Goal: Task Accomplishment & Management: Use online tool/utility

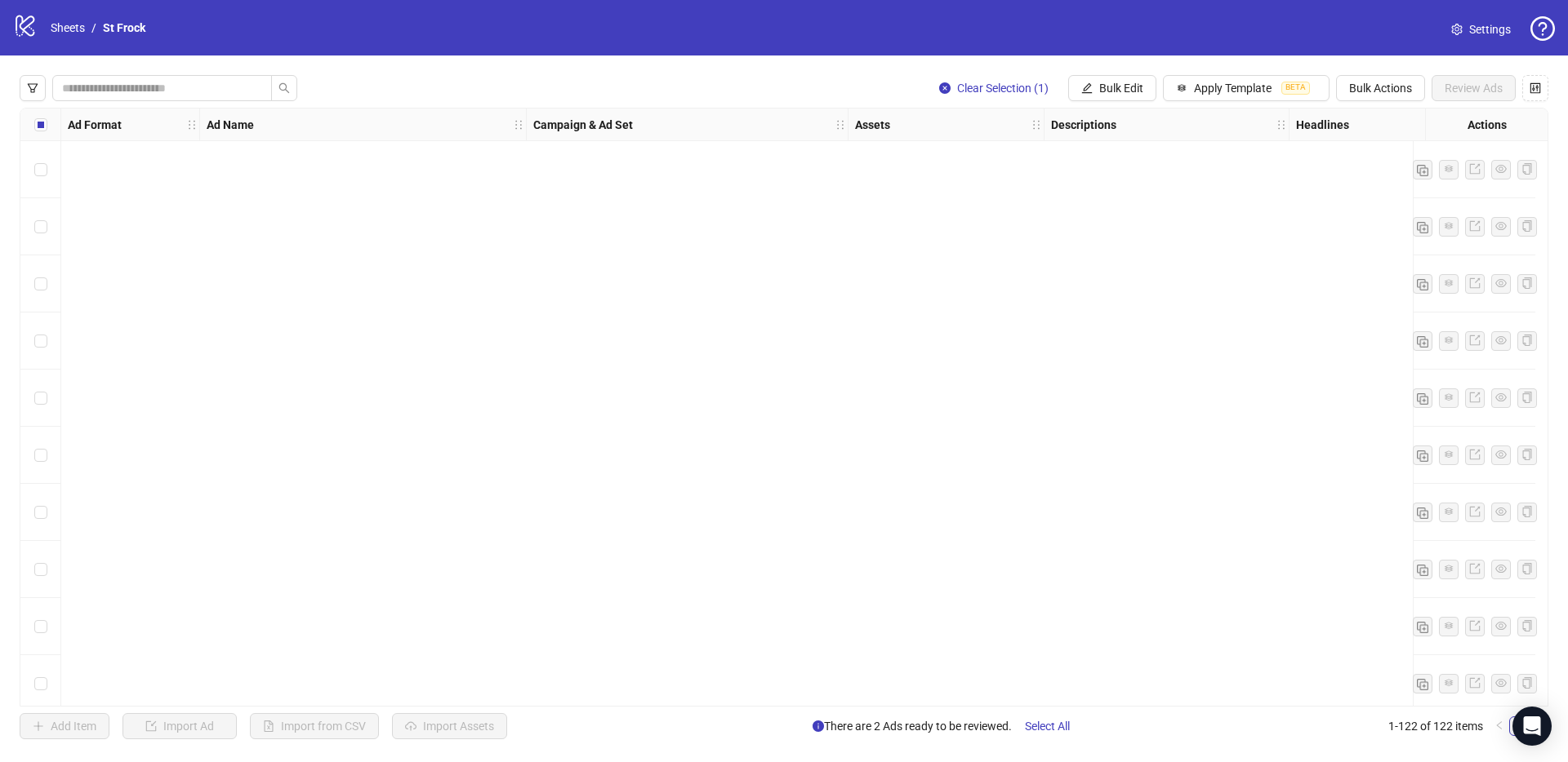
scroll to position [6413, 0]
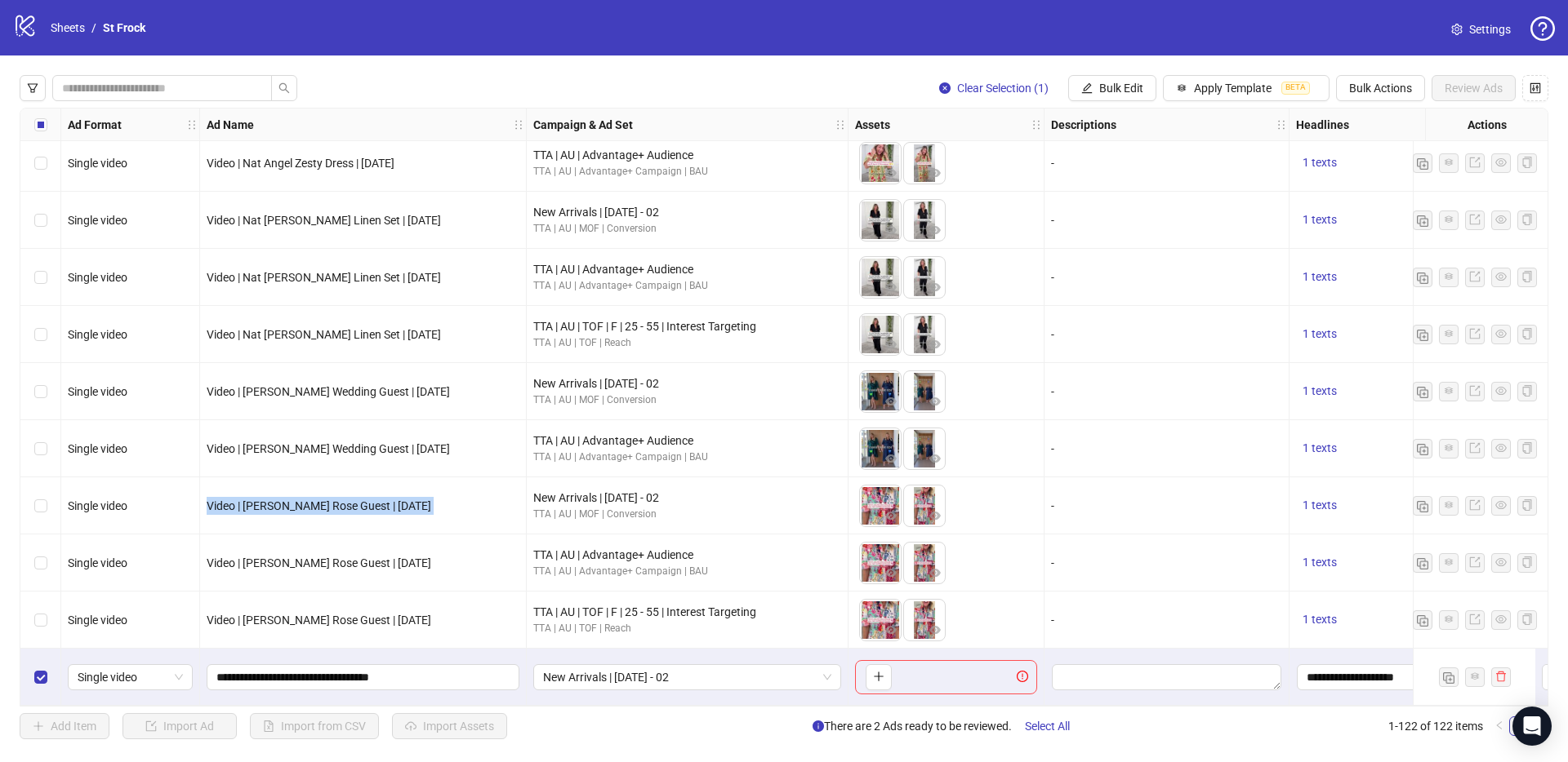
click at [272, 522] on div "Video | [PERSON_NAME] Rose Guest | [DATE]" at bounding box center [364, 506] width 327 height 57
click at [1377, 96] on button "Bulk Actions" at bounding box center [1380, 88] width 89 height 27
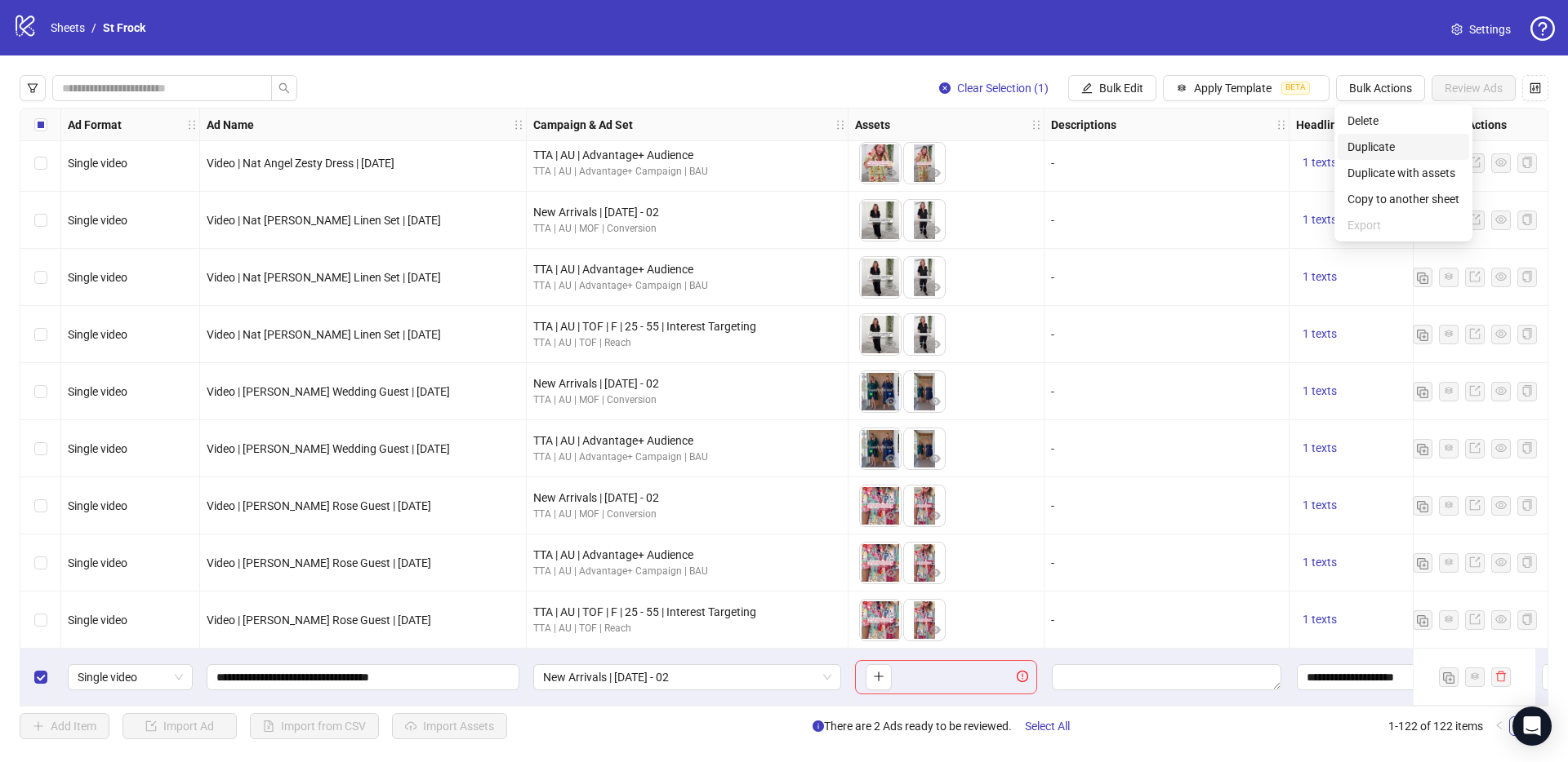
click at [1382, 142] on span "Duplicate" at bounding box center [1403, 146] width 112 height 18
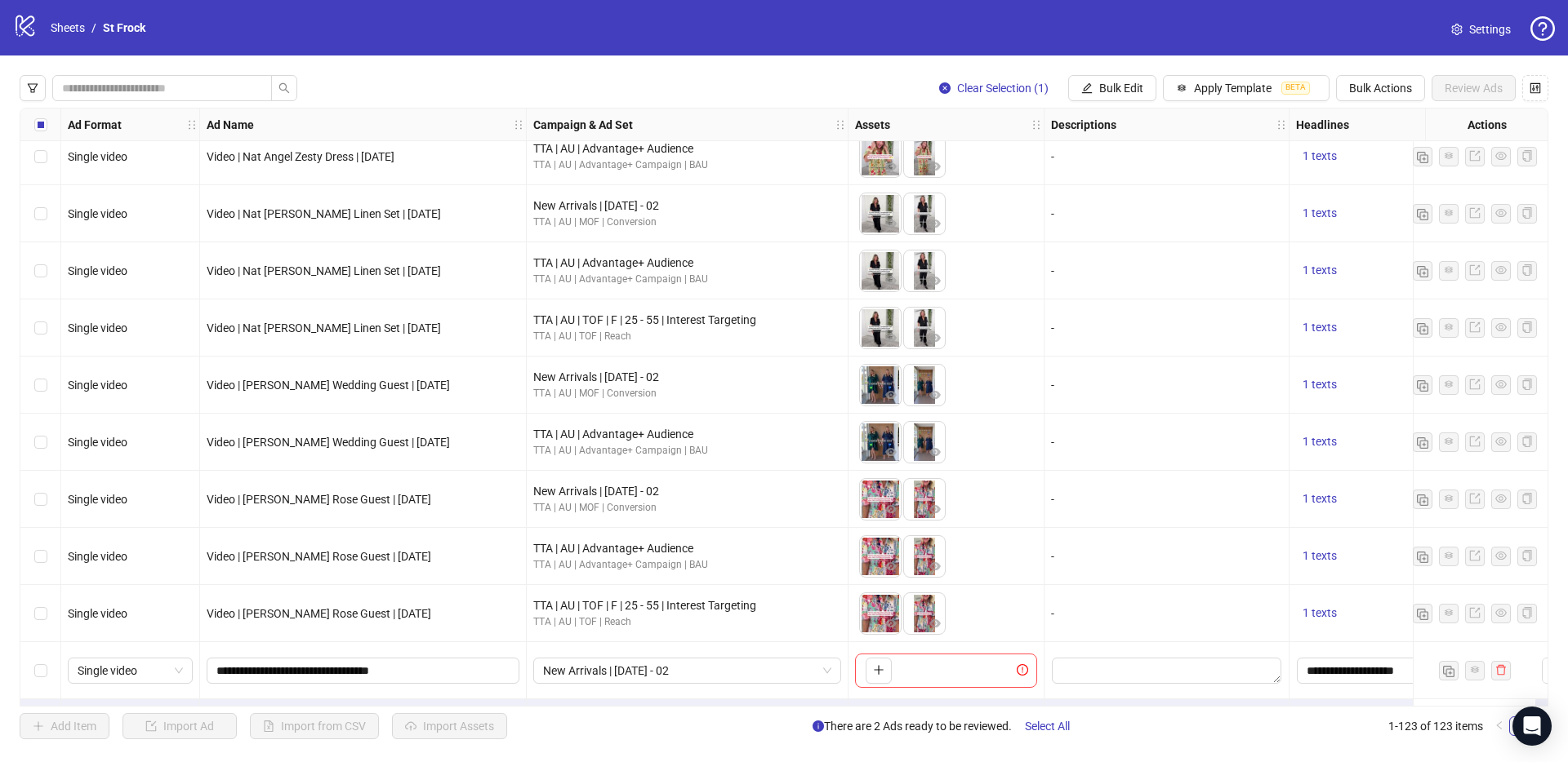
scroll to position [6470, 0]
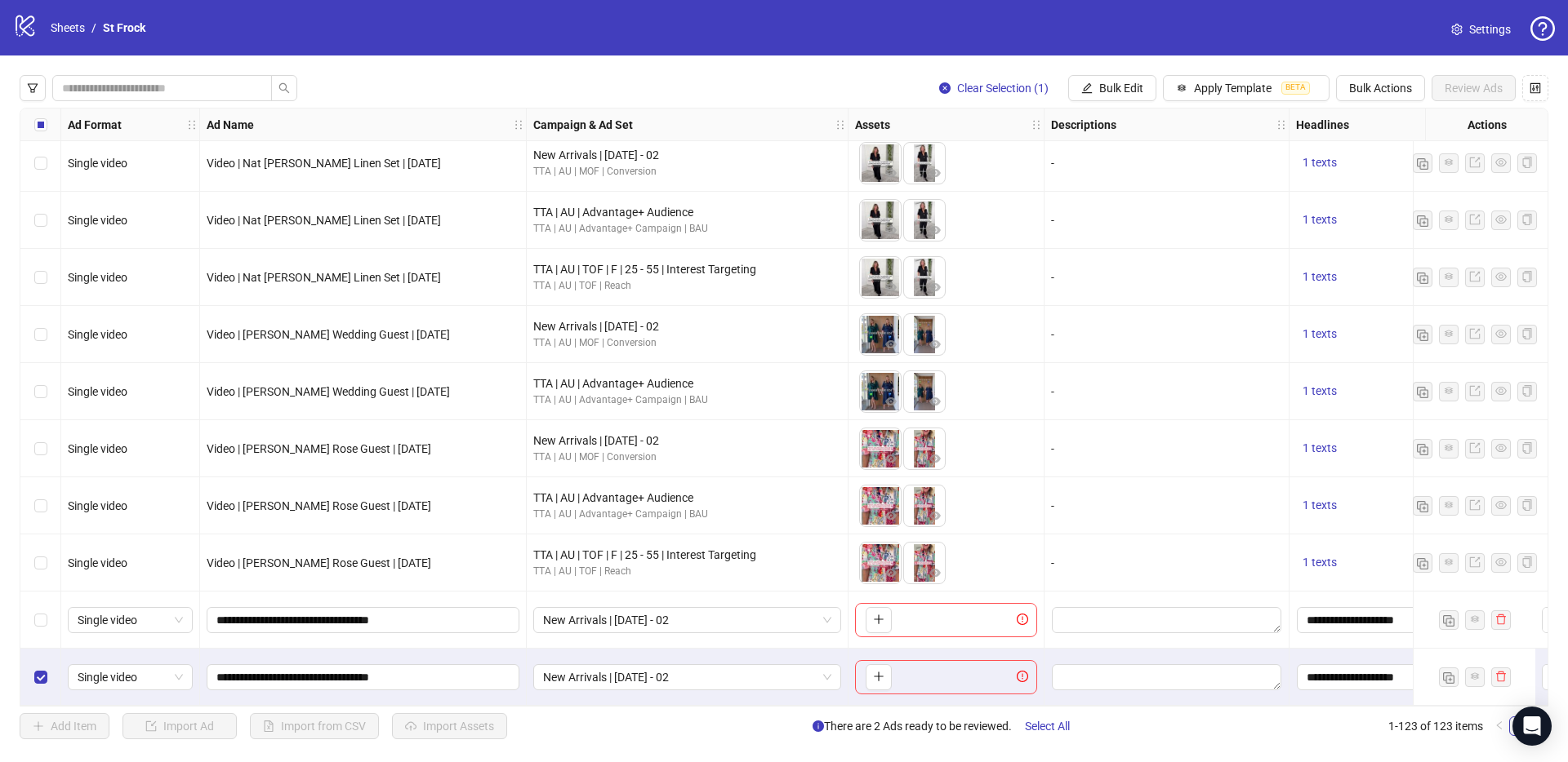
click at [36, 603] on div "Select row 122" at bounding box center [41, 621] width 41 height 57
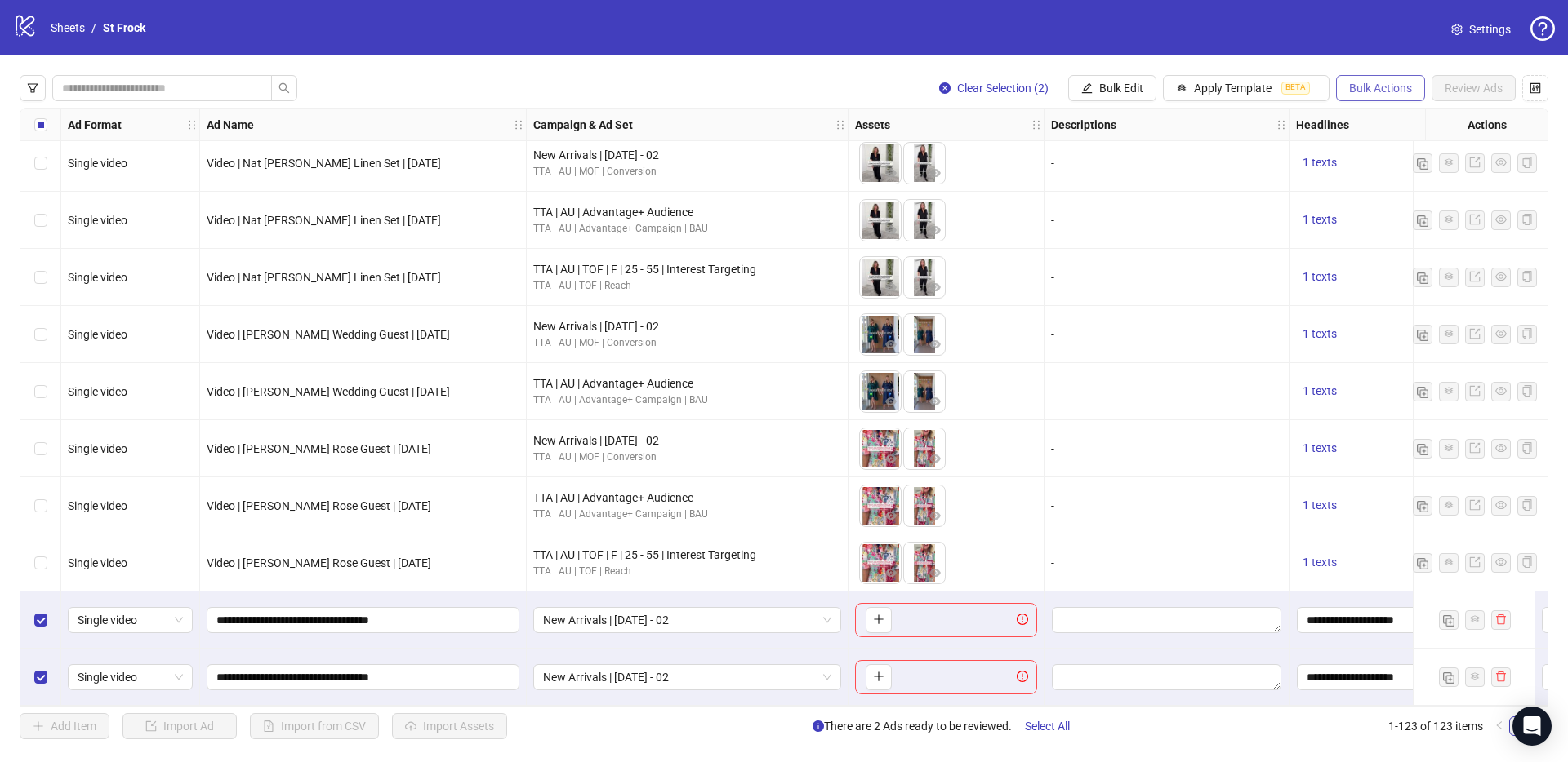
click at [1352, 80] on button "Bulk Actions" at bounding box center [1380, 88] width 89 height 27
click at [1355, 121] on span "Delete" at bounding box center [1403, 121] width 112 height 18
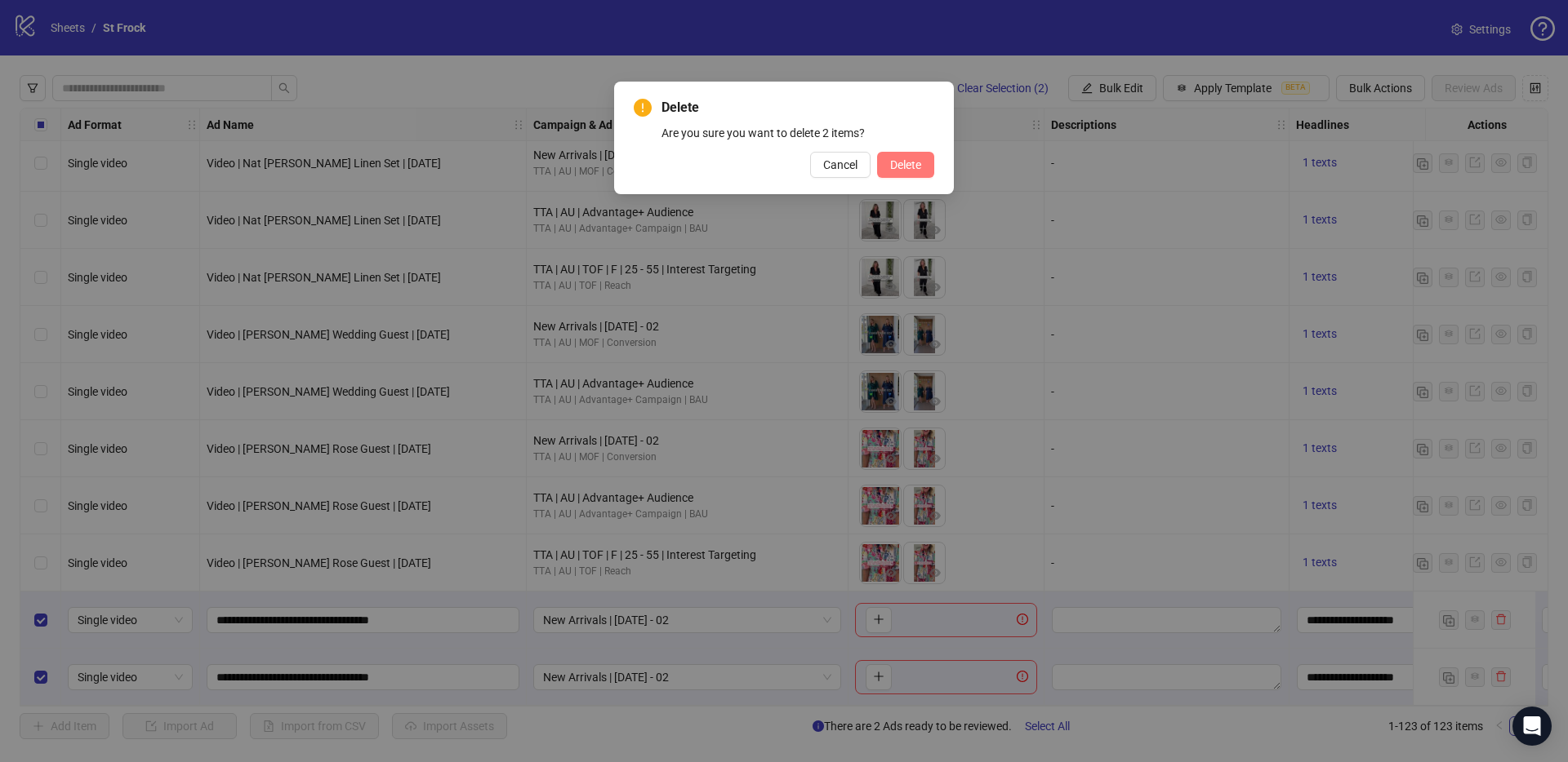
click at [903, 176] on button "Delete" at bounding box center [905, 165] width 57 height 27
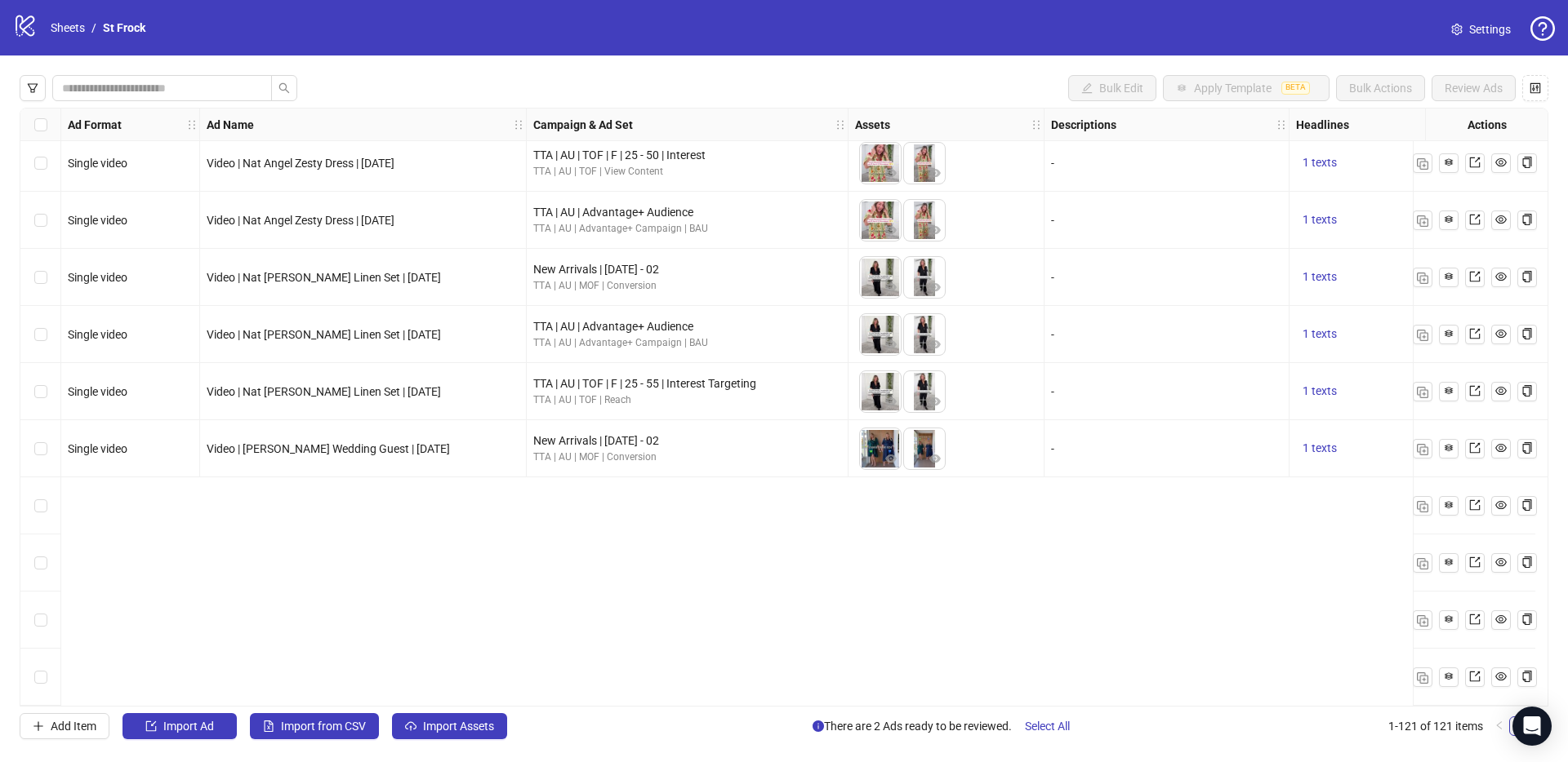
scroll to position [5808, 0]
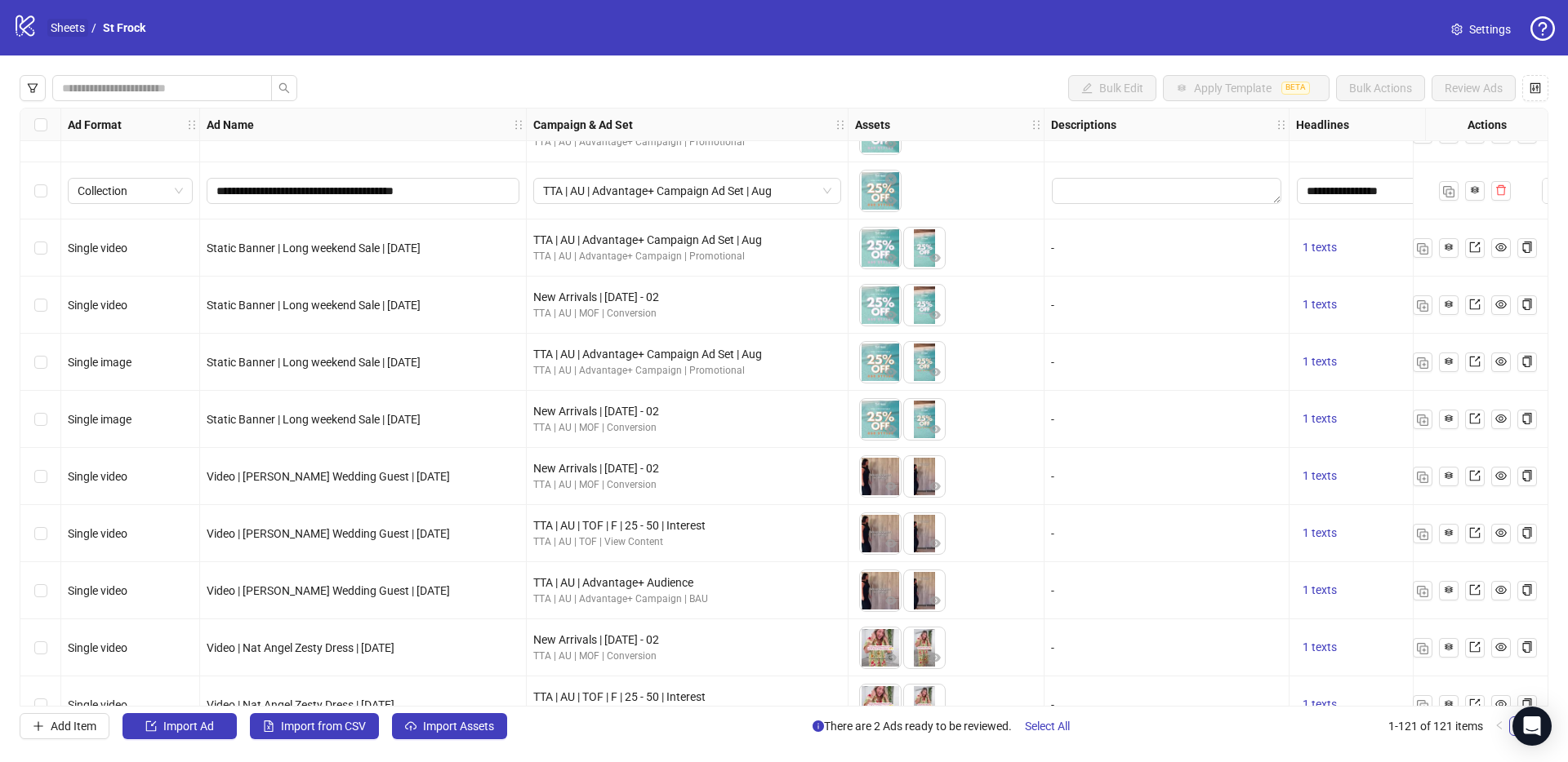
click at [79, 27] on link "Sheets" at bounding box center [67, 28] width 41 height 18
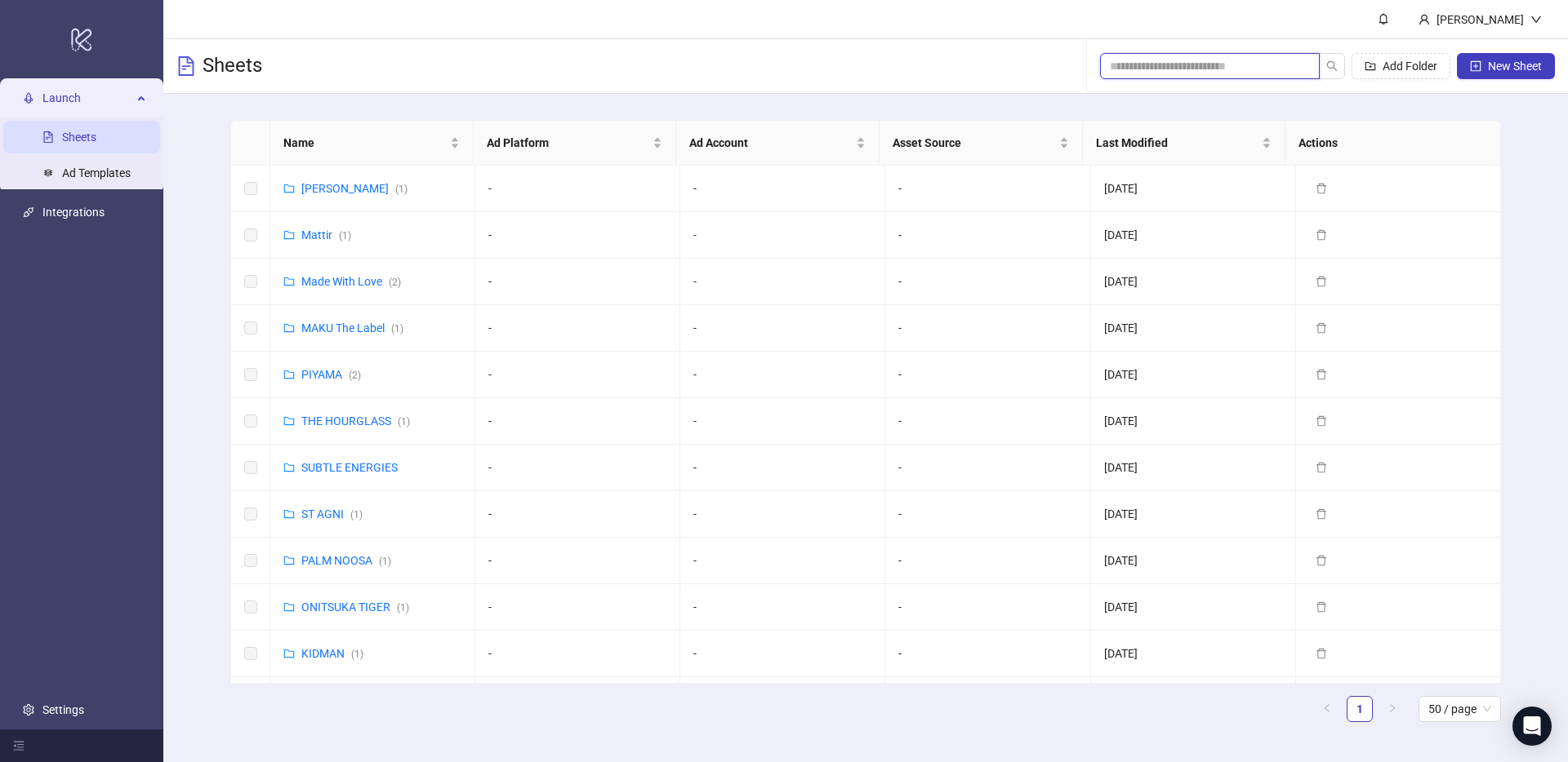
click at [1198, 67] on input "search" at bounding box center [1203, 65] width 187 height 18
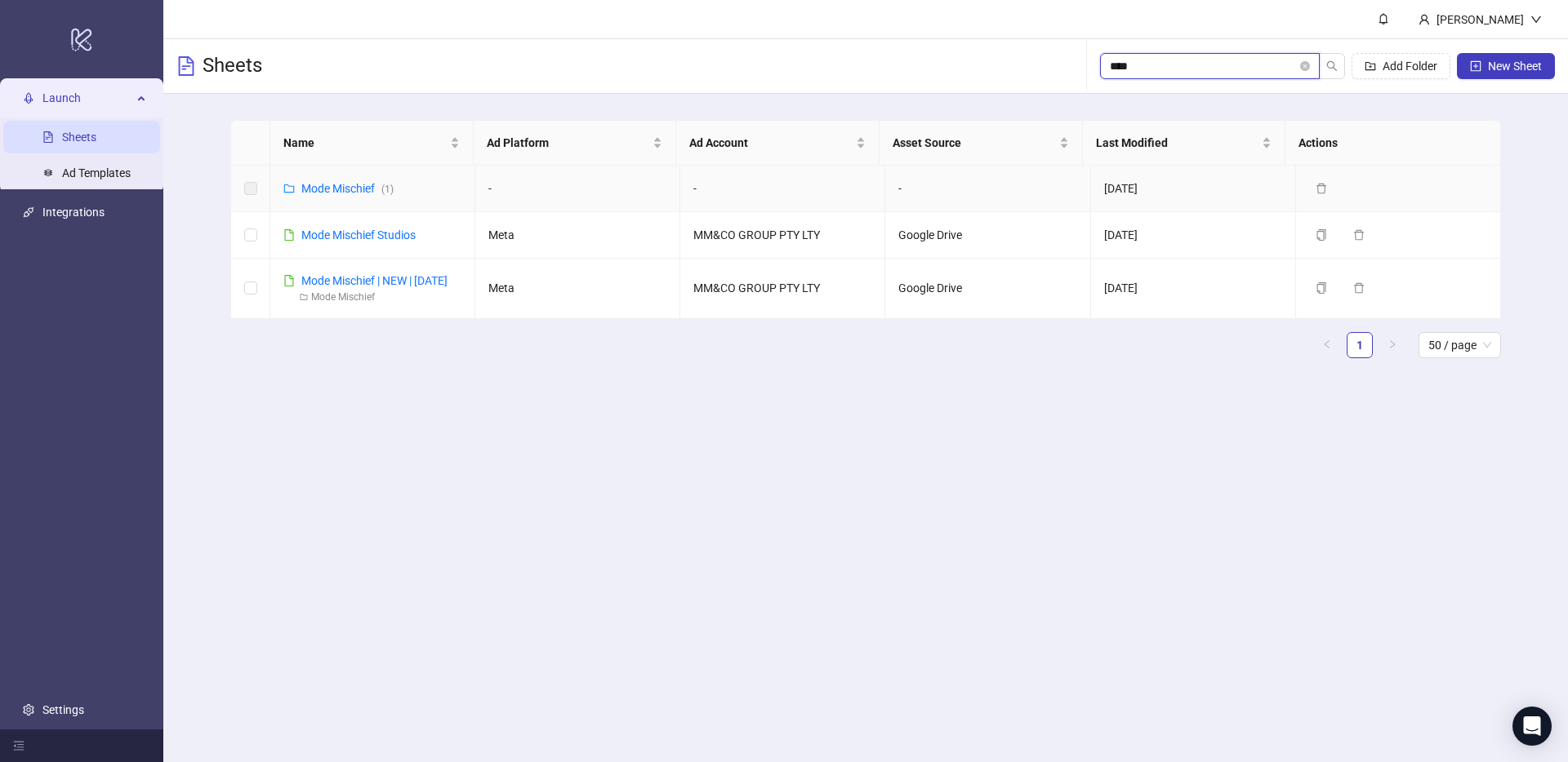
type input "****"
click at [364, 179] on div "Mode Mischief ( 1 )" at bounding box center [346, 188] width 92 height 18
click at [363, 187] on link "Mode Mischief ( 1 )" at bounding box center [346, 189] width 92 height 13
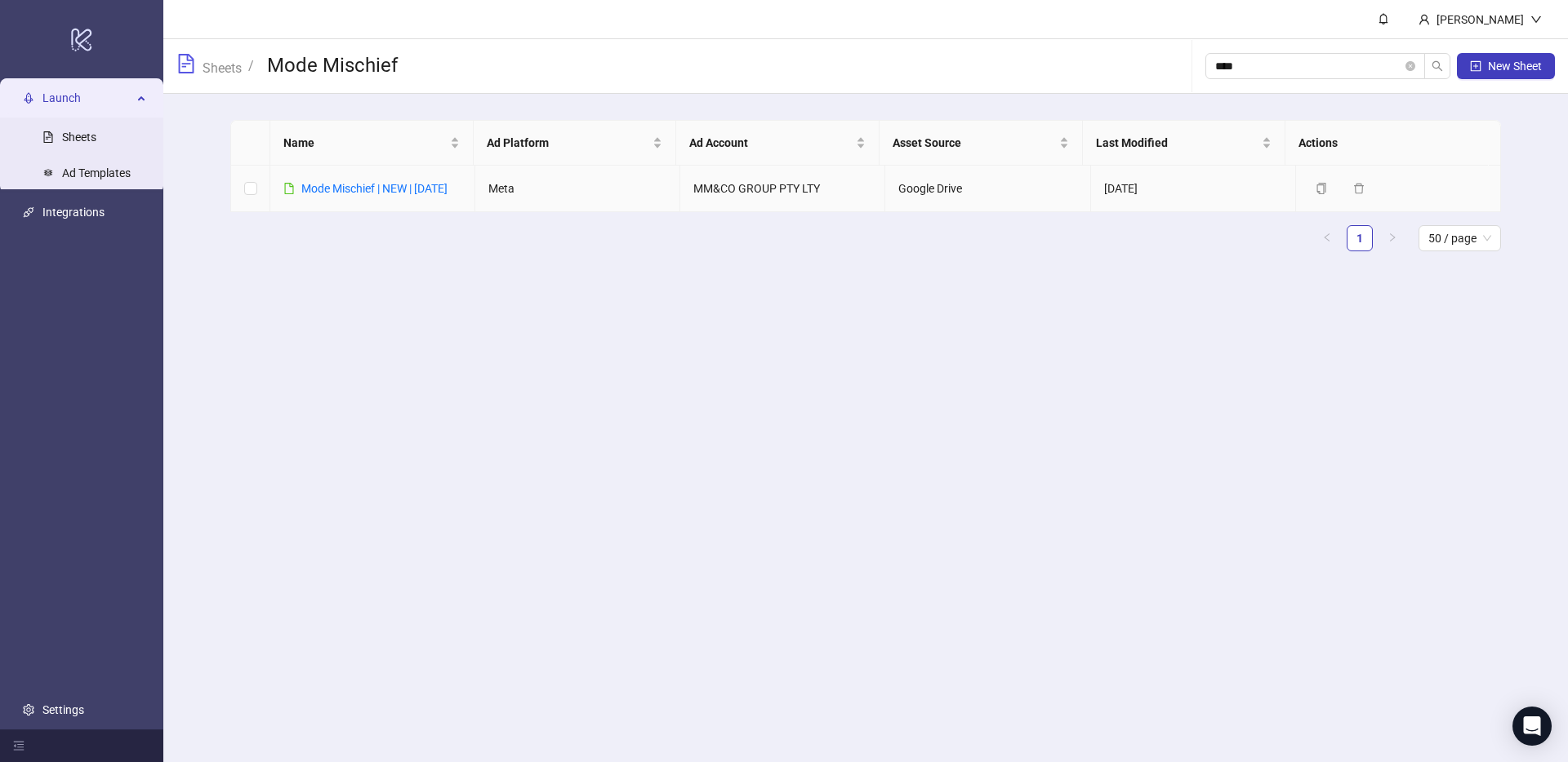
click at [363, 187] on link "Mode Mischief | NEW | [DATE]" at bounding box center [374, 189] width 146 height 13
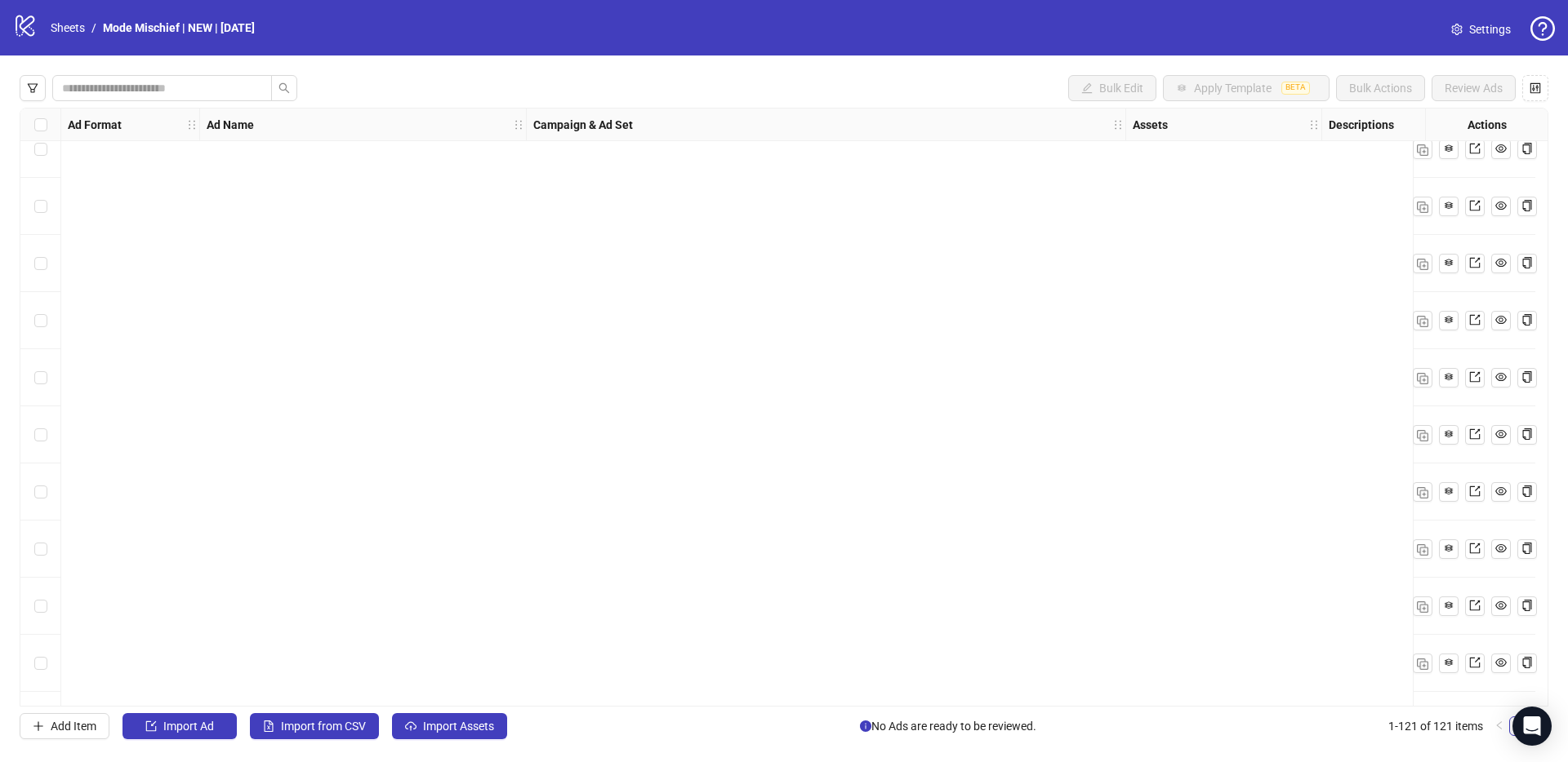
scroll to position [6356, 0]
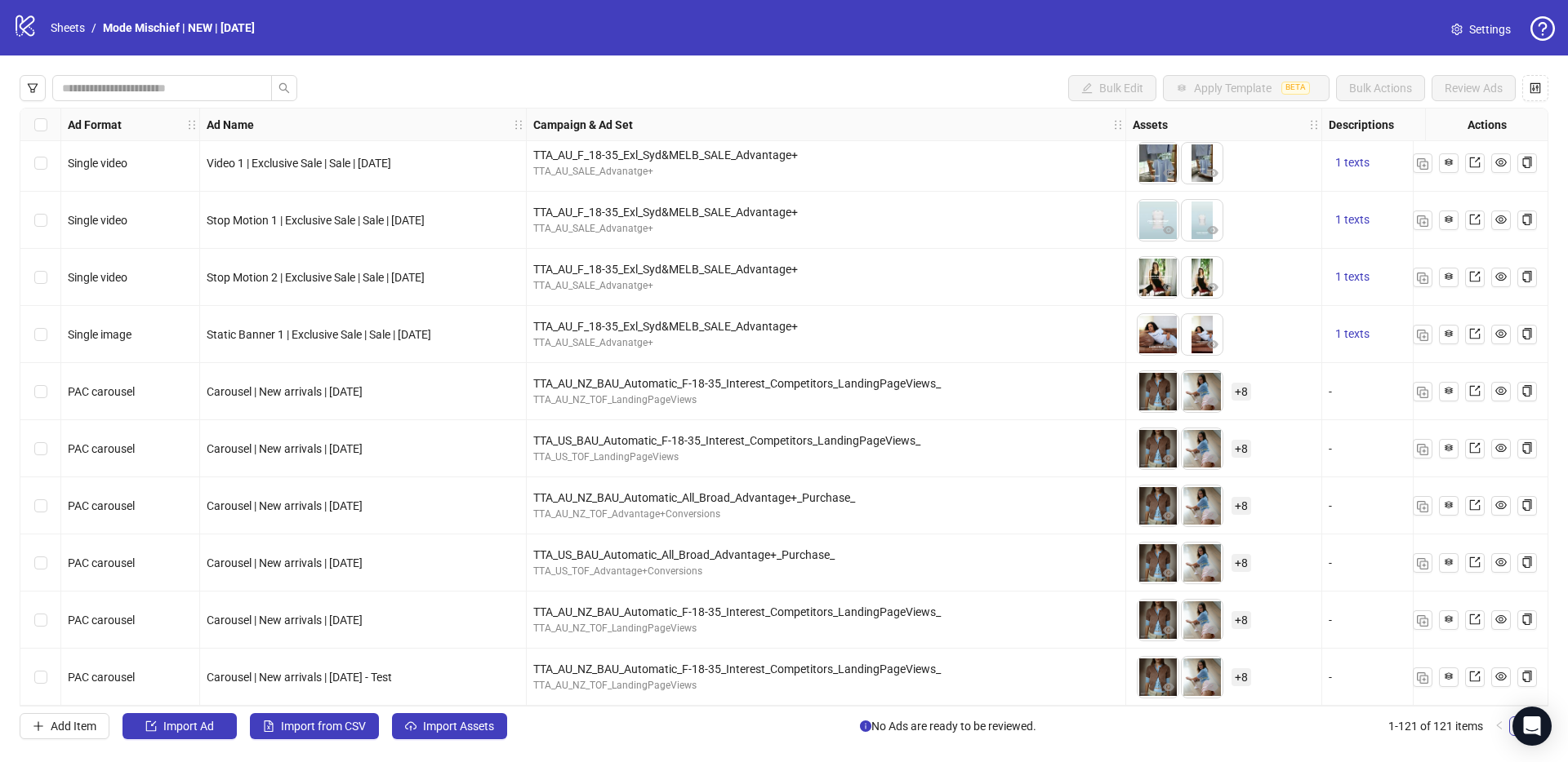
click at [1472, 29] on span "Settings" at bounding box center [1490, 29] width 42 height 18
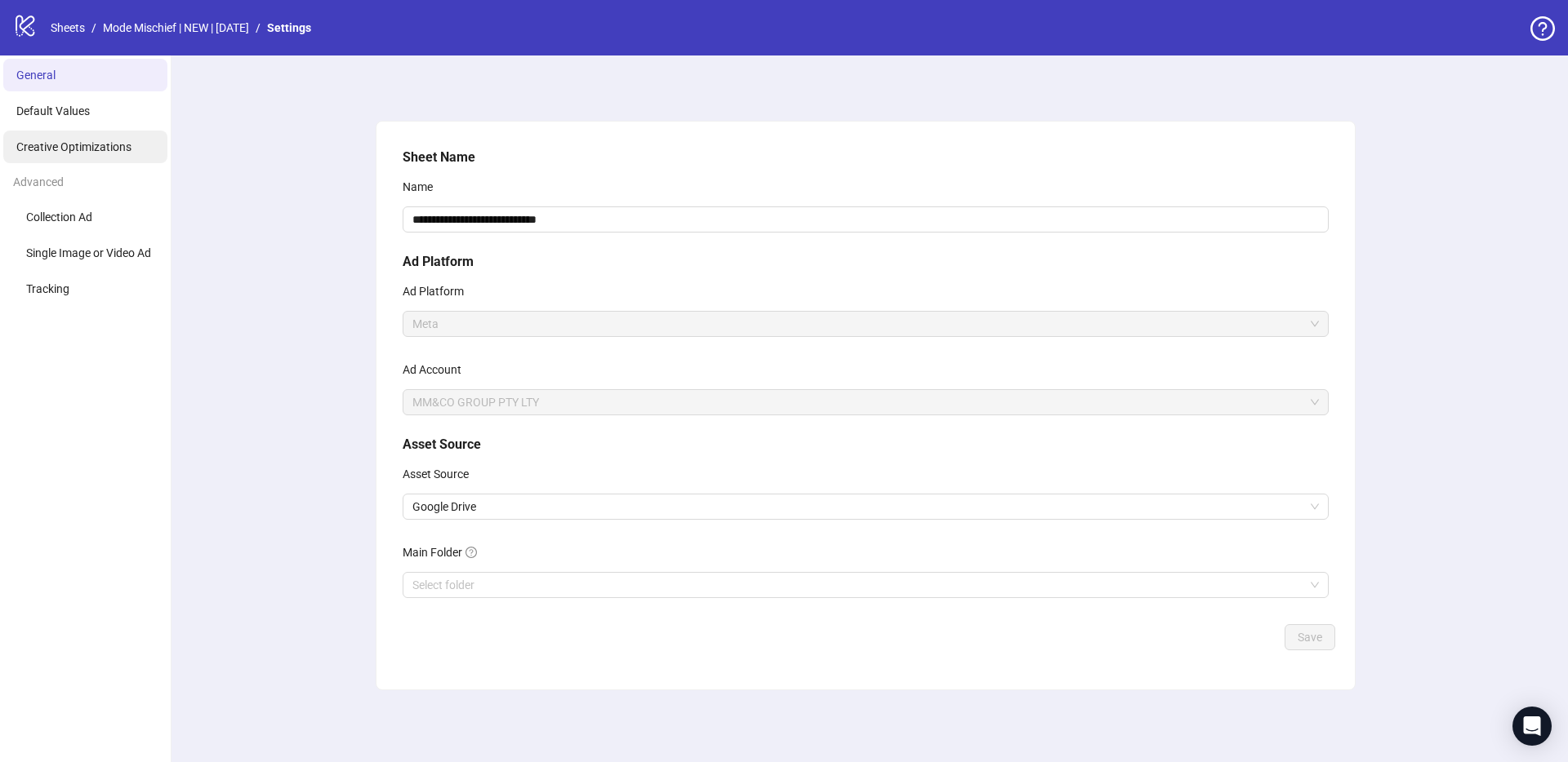
click at [149, 161] on li "Creative Optimizations" at bounding box center [84, 147] width 164 height 32
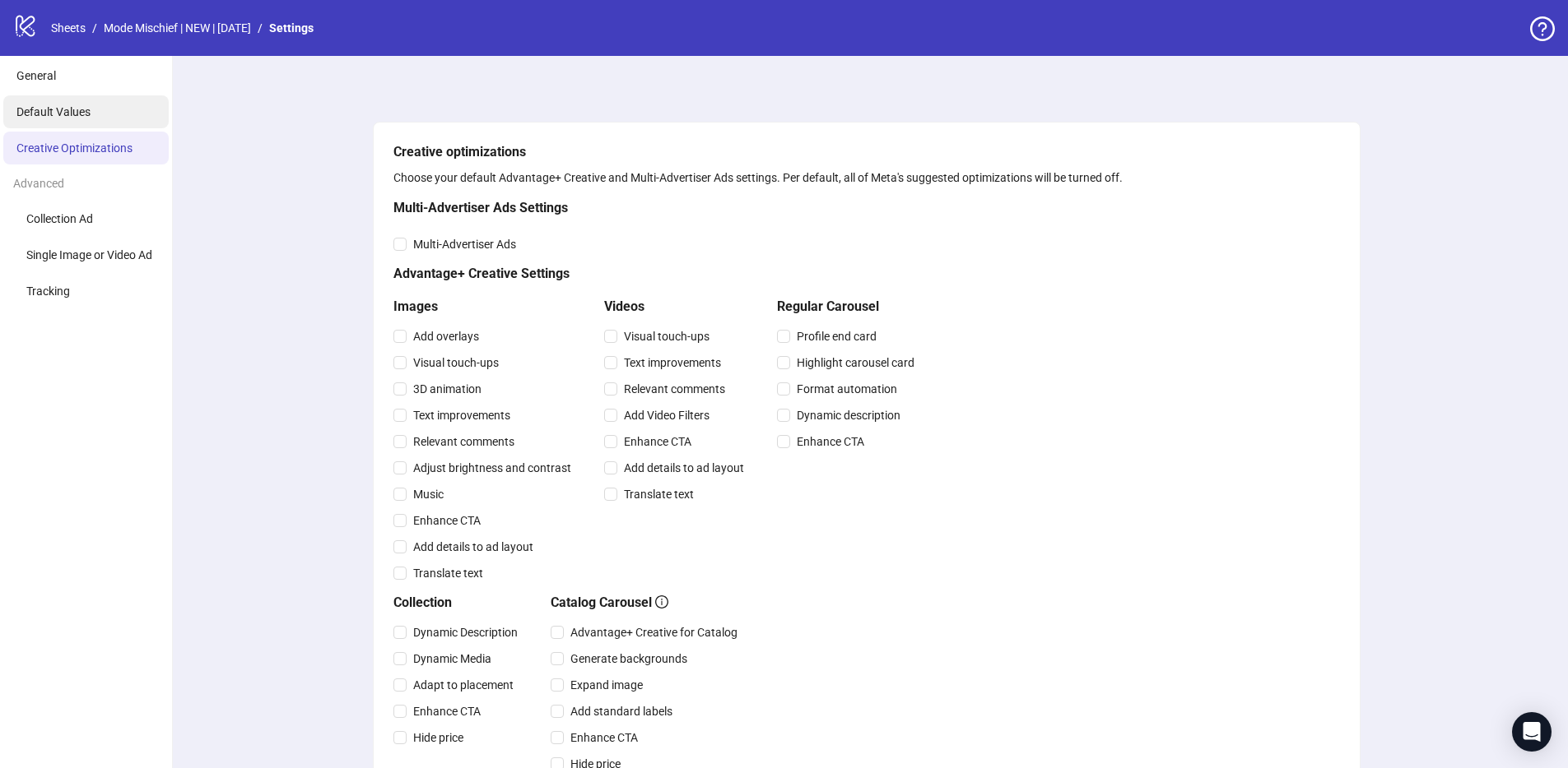
click at [78, 98] on li "Default Values" at bounding box center [85, 112] width 166 height 33
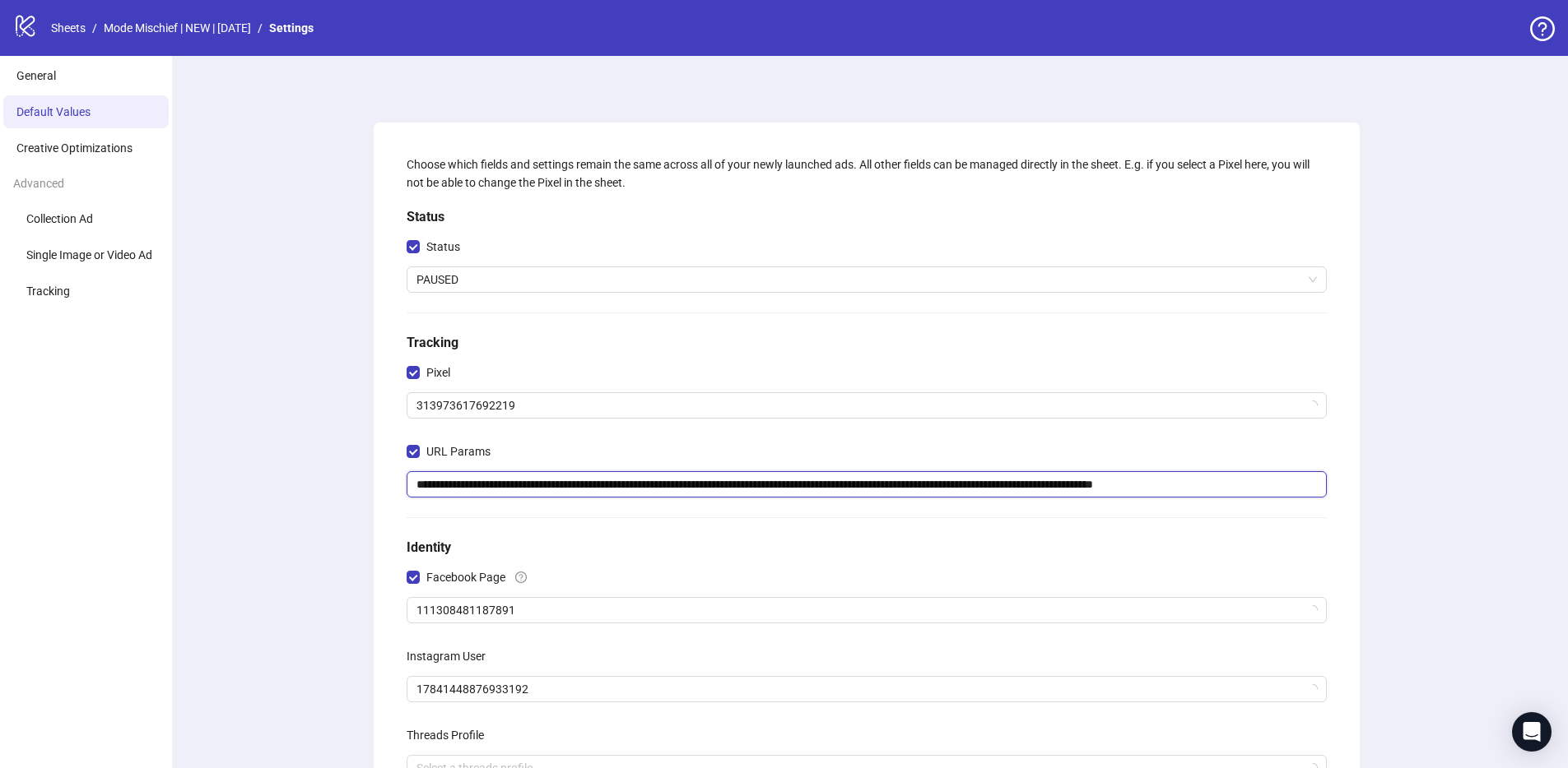
click at [772, 488] on input "**********" at bounding box center [867, 485] width 920 height 27
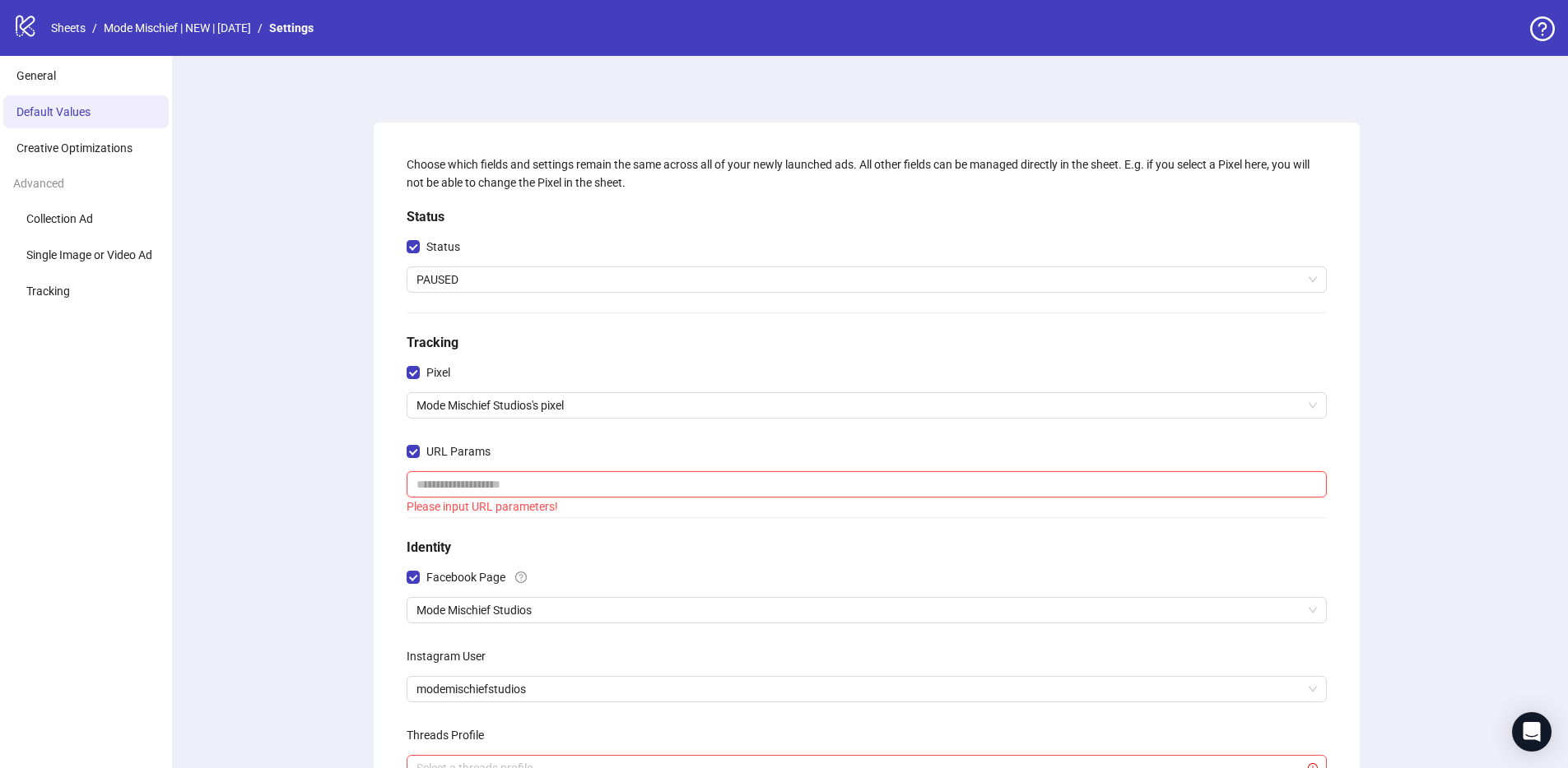
paste input "**********"
type input "**********"
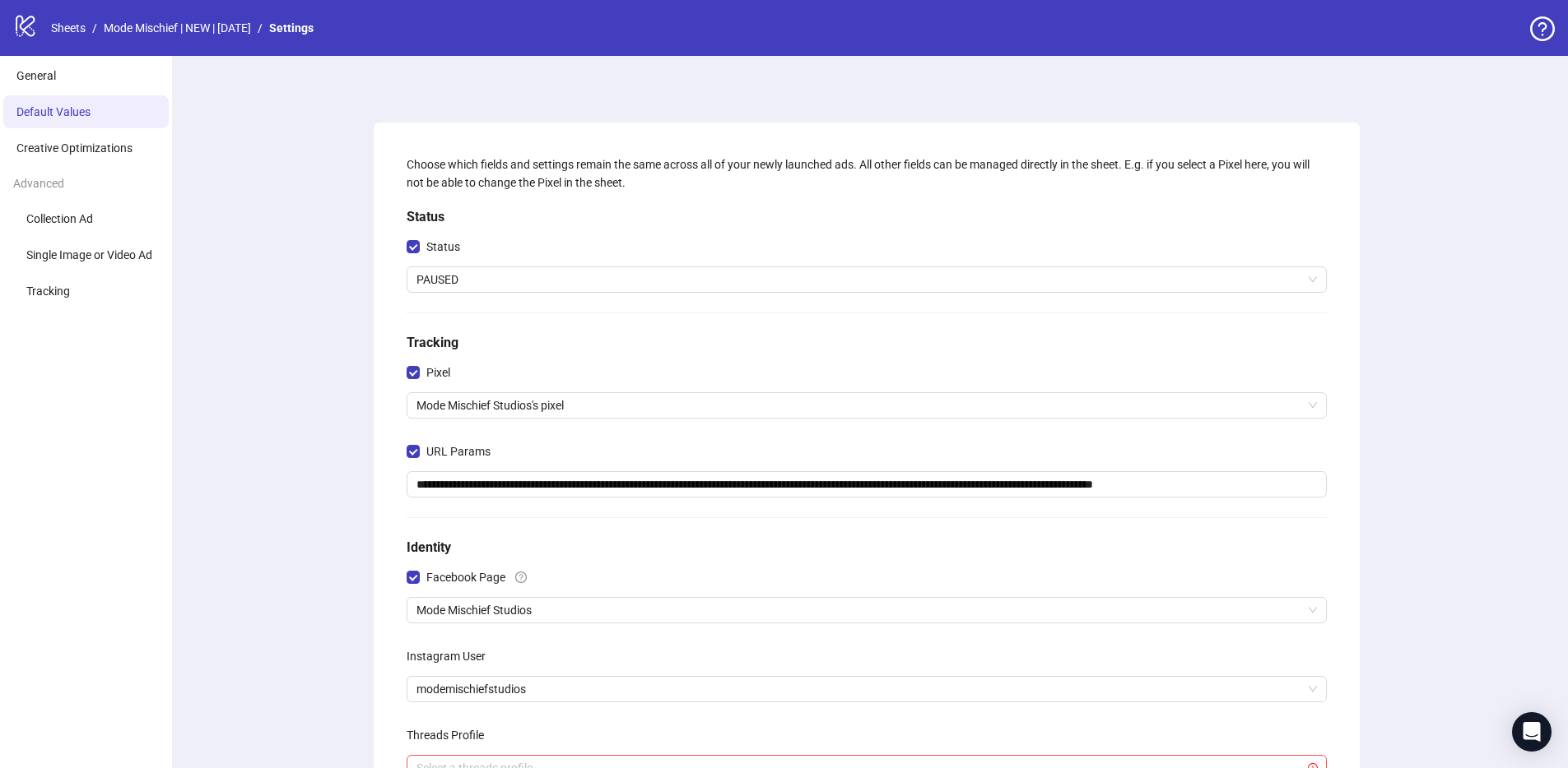
click at [284, 459] on div "**********" at bounding box center [866, 547] width 1403 height 984
click at [78, 297] on li "Tracking" at bounding box center [85, 291] width 166 height 33
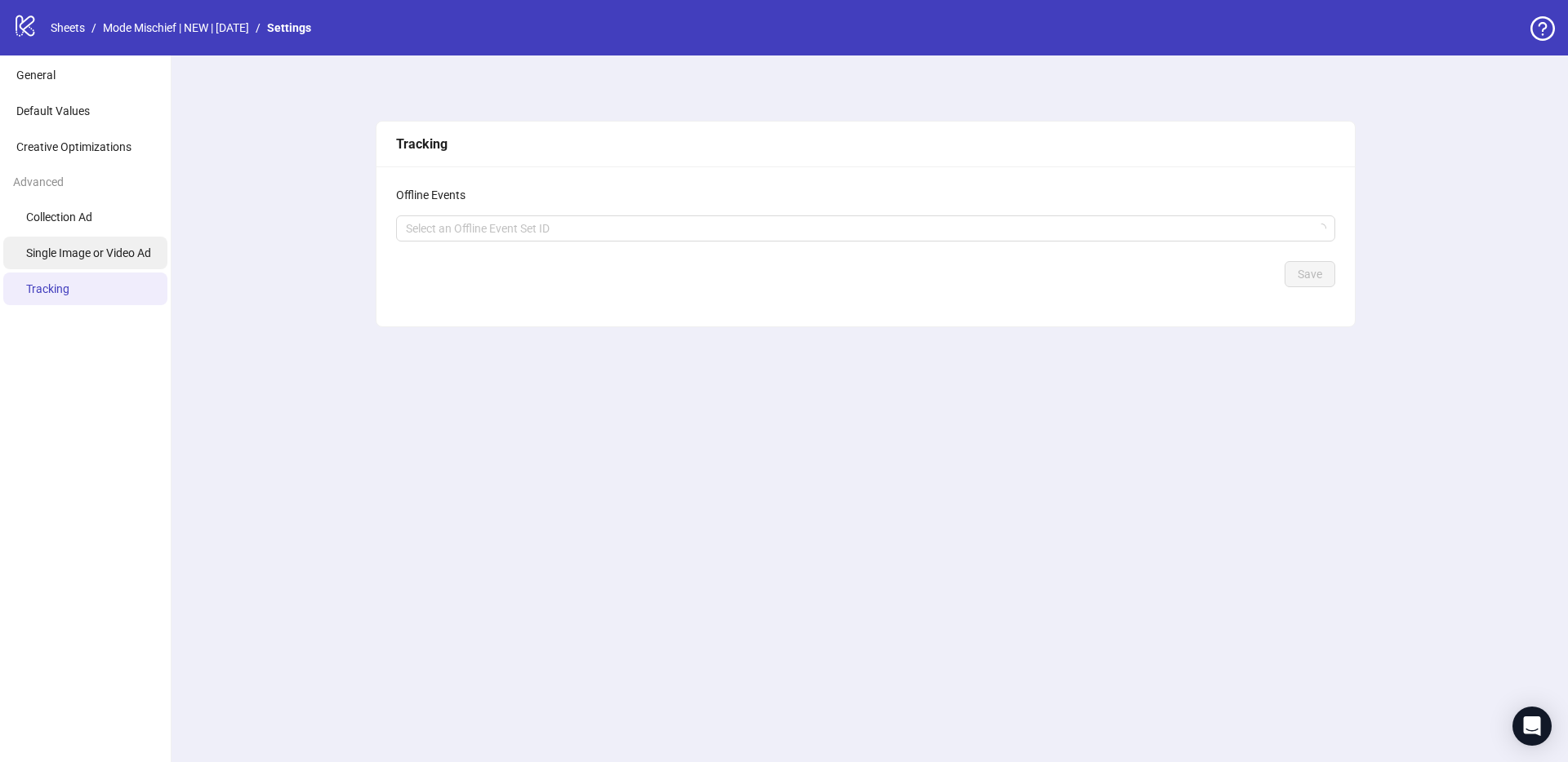
click at [83, 258] on span "Single Image or Video Ad" at bounding box center [89, 253] width 125 height 13
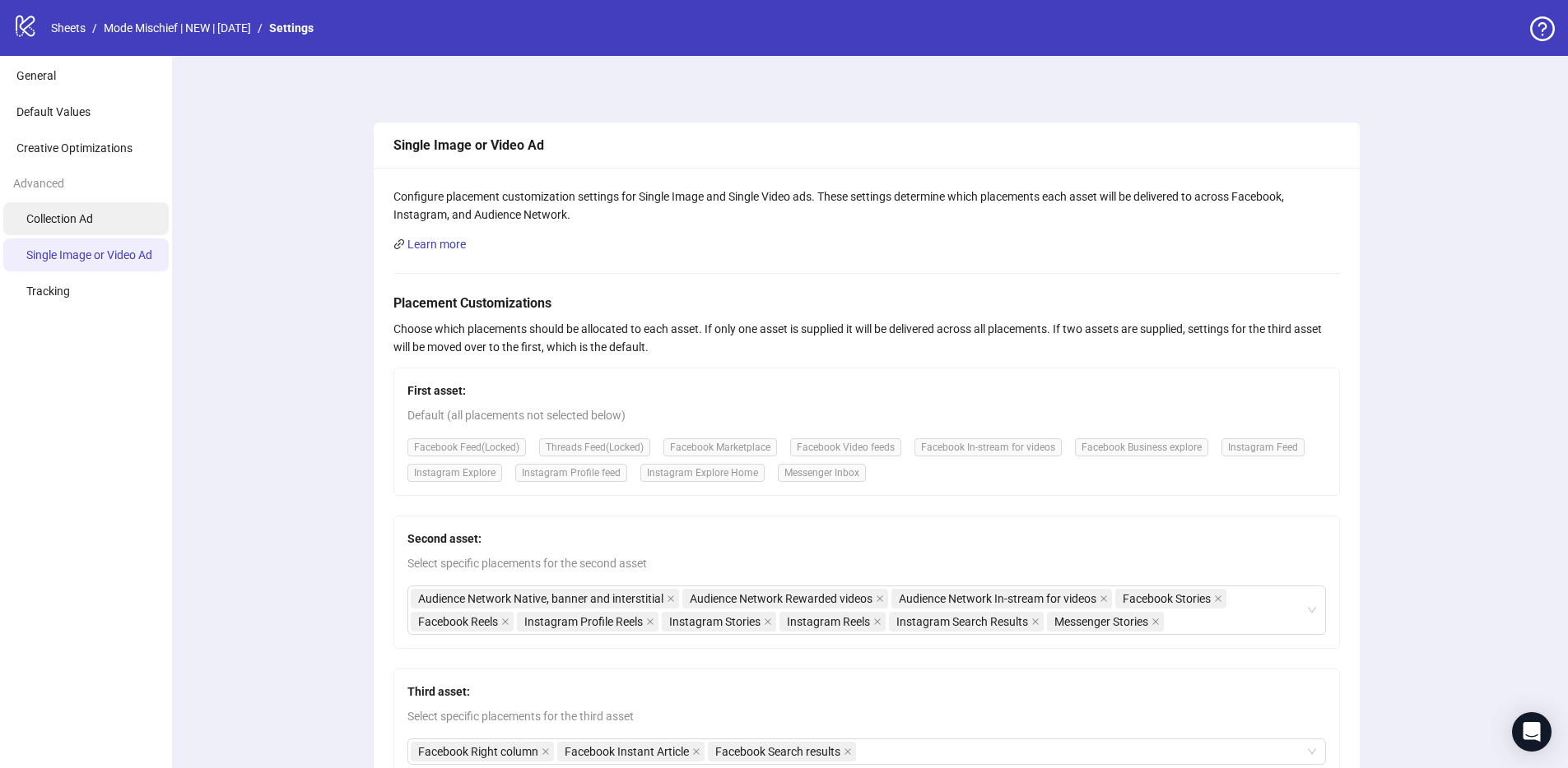
click at [88, 227] on li "Collection Ad" at bounding box center [85, 219] width 166 height 33
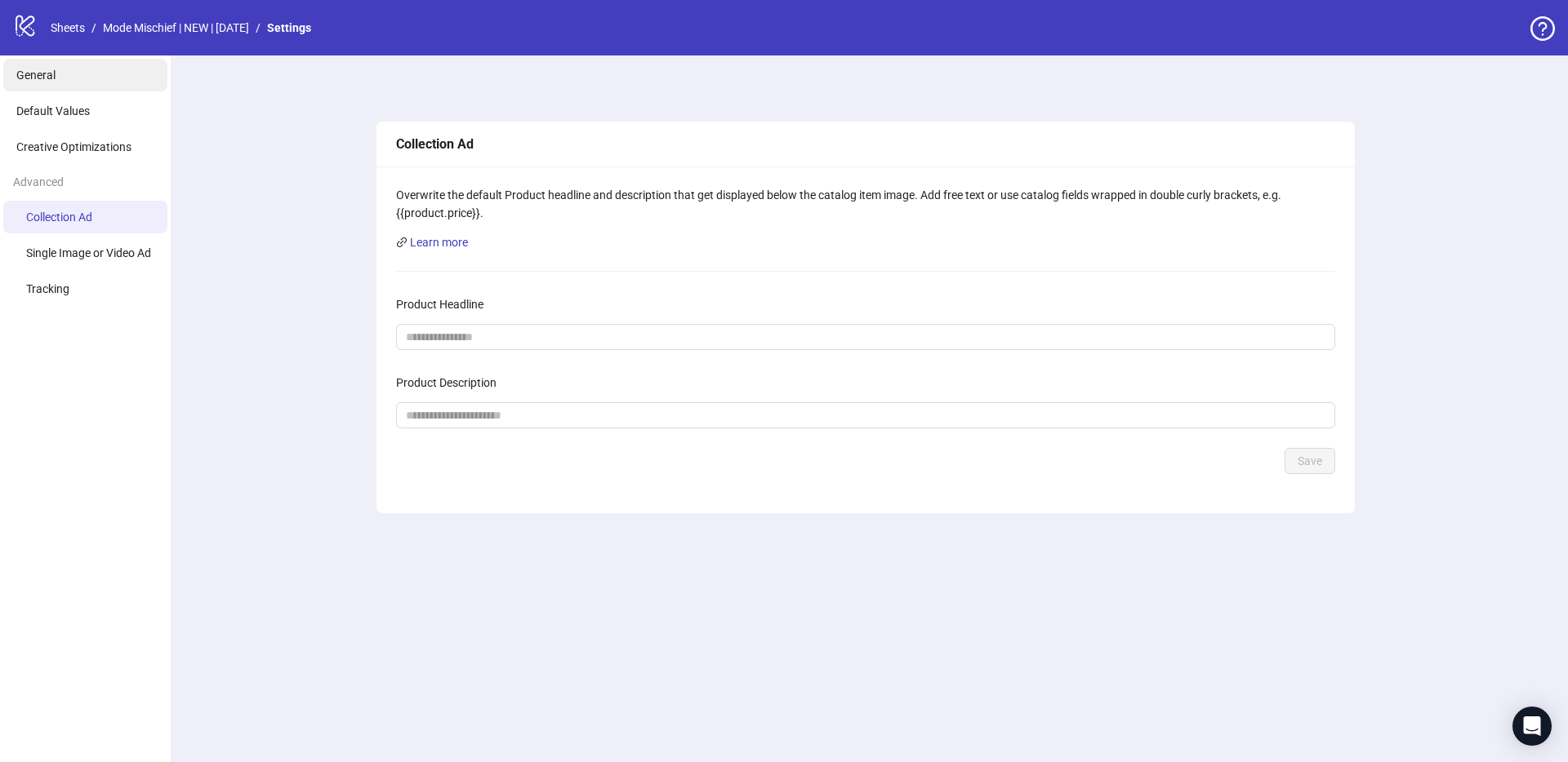
click at [60, 69] on li "General" at bounding box center [84, 75] width 164 height 32
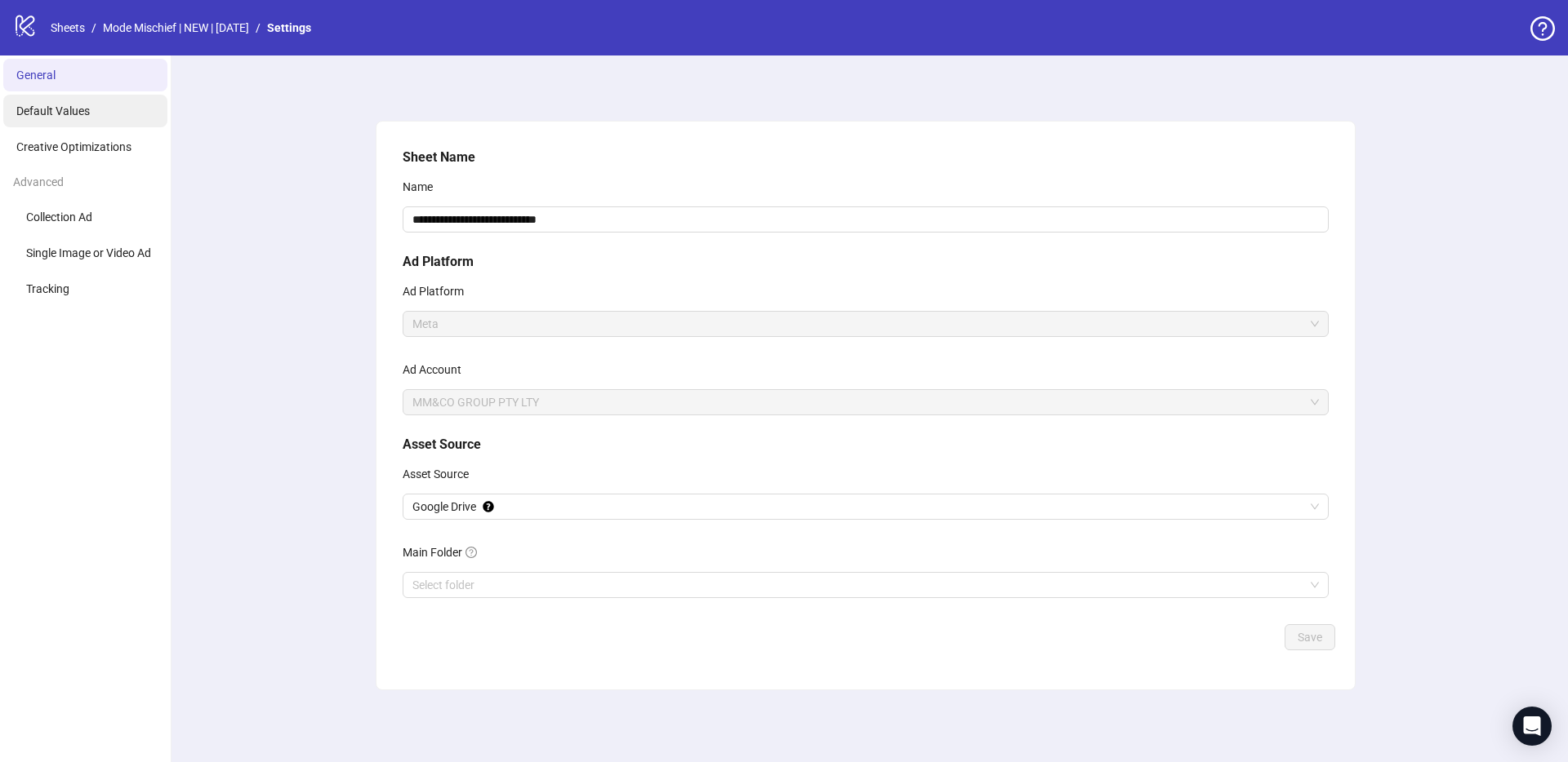
click at [69, 120] on li "Default Values" at bounding box center [84, 111] width 164 height 32
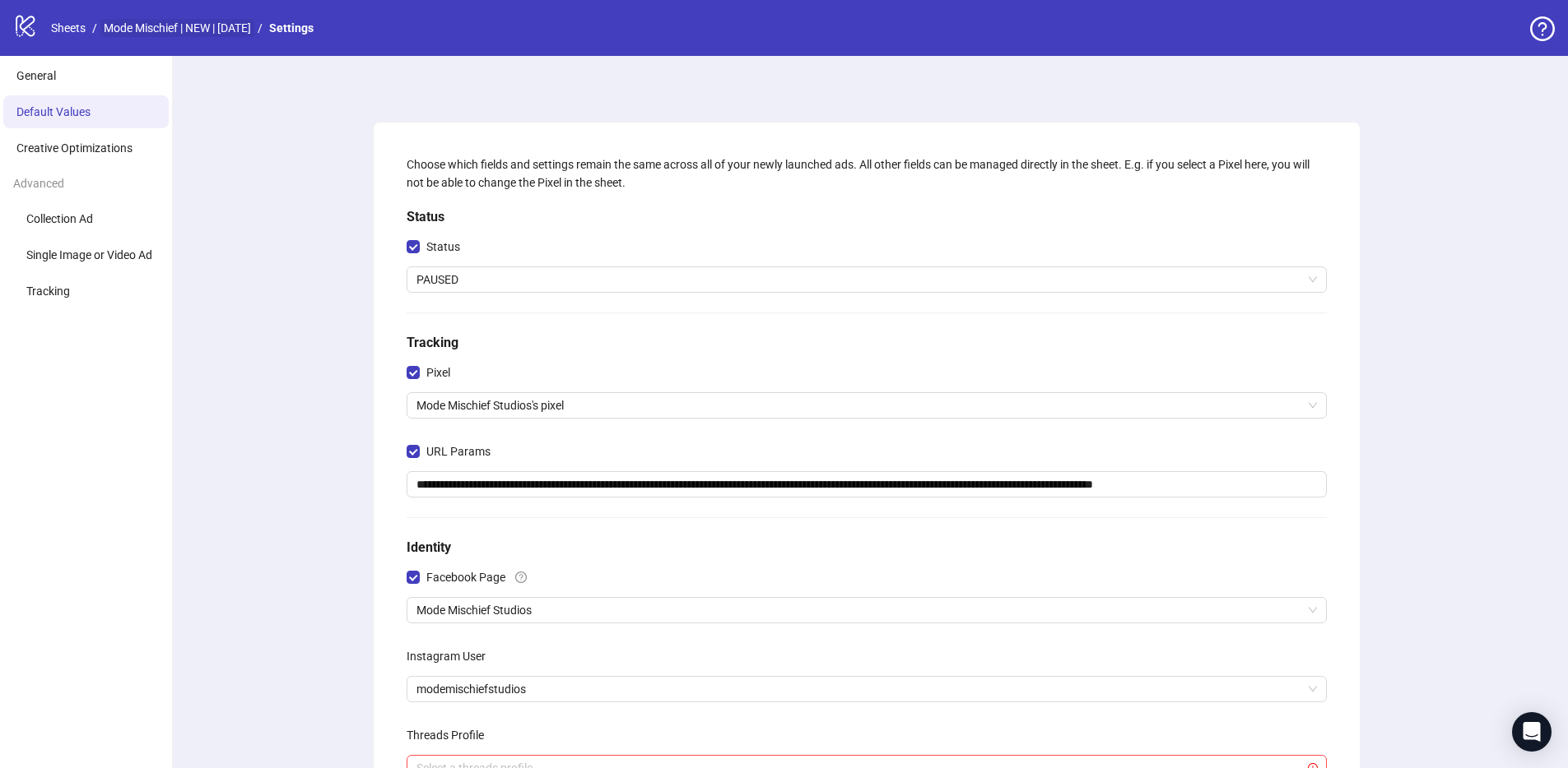
click at [207, 26] on link "Mode Mischief | NEW | [DATE]" at bounding box center [177, 28] width 154 height 18
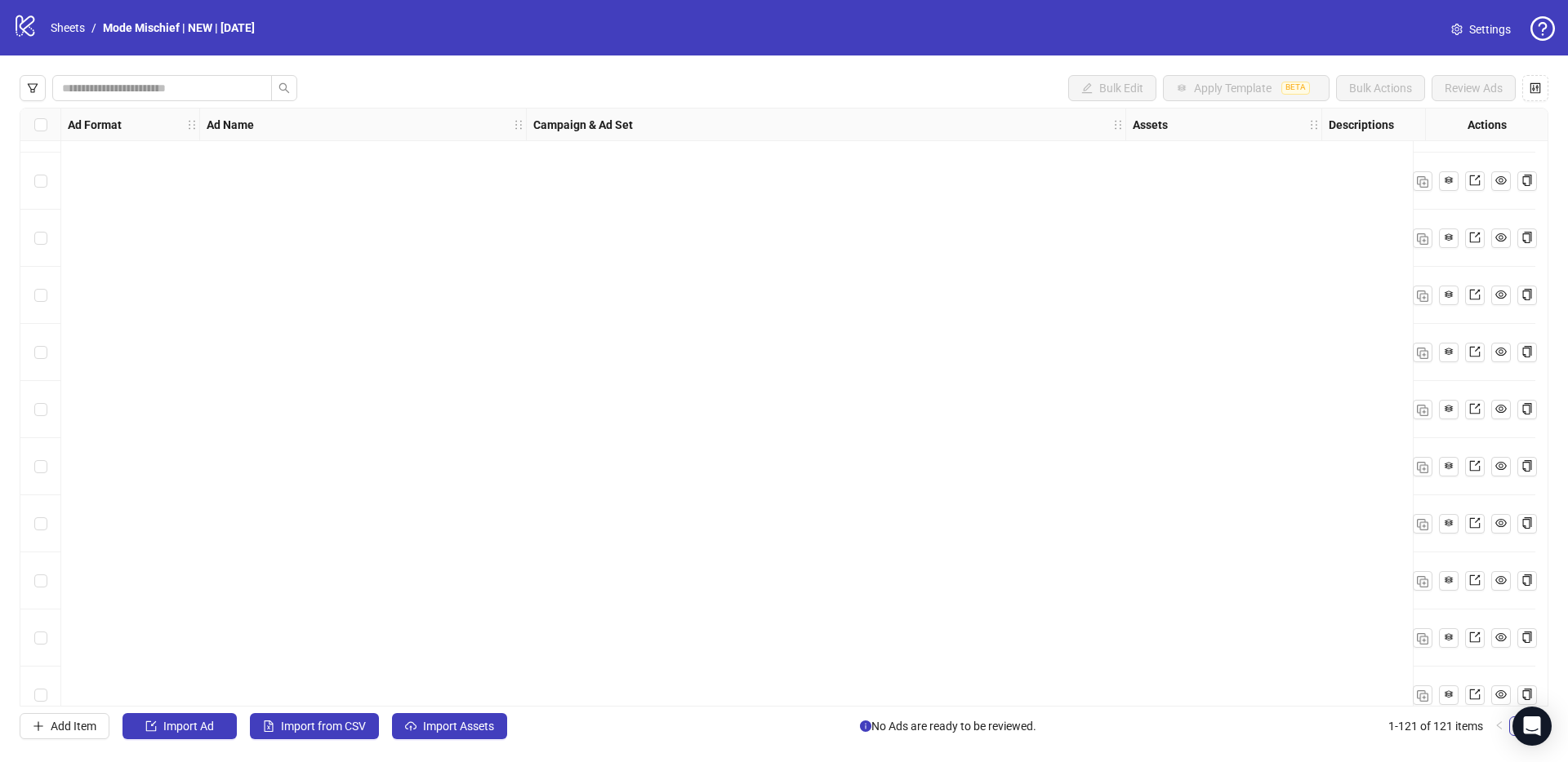
scroll to position [6356, 0]
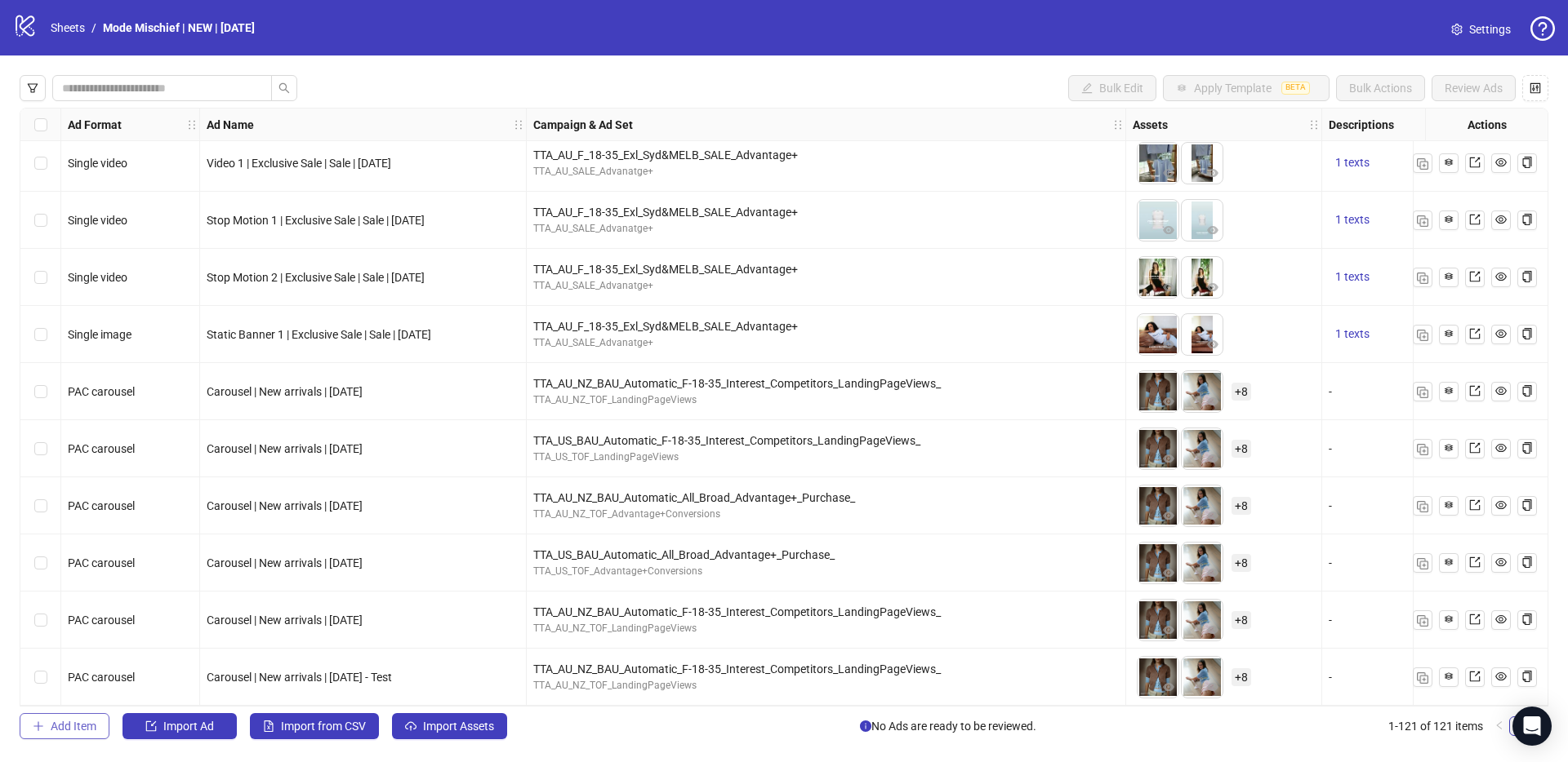
click at [55, 720] on span "Add Item" at bounding box center [73, 727] width 46 height 13
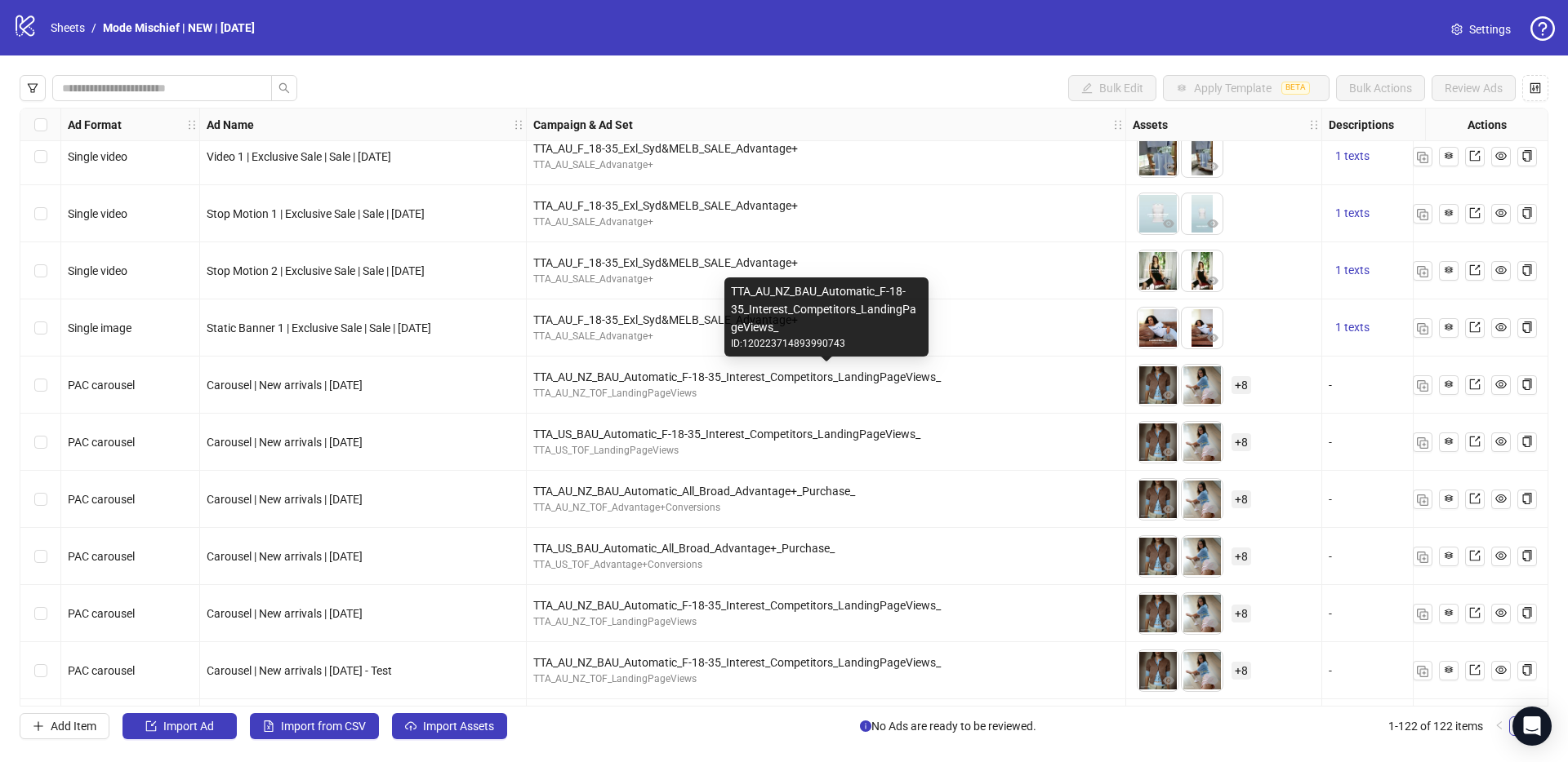
scroll to position [6413, 0]
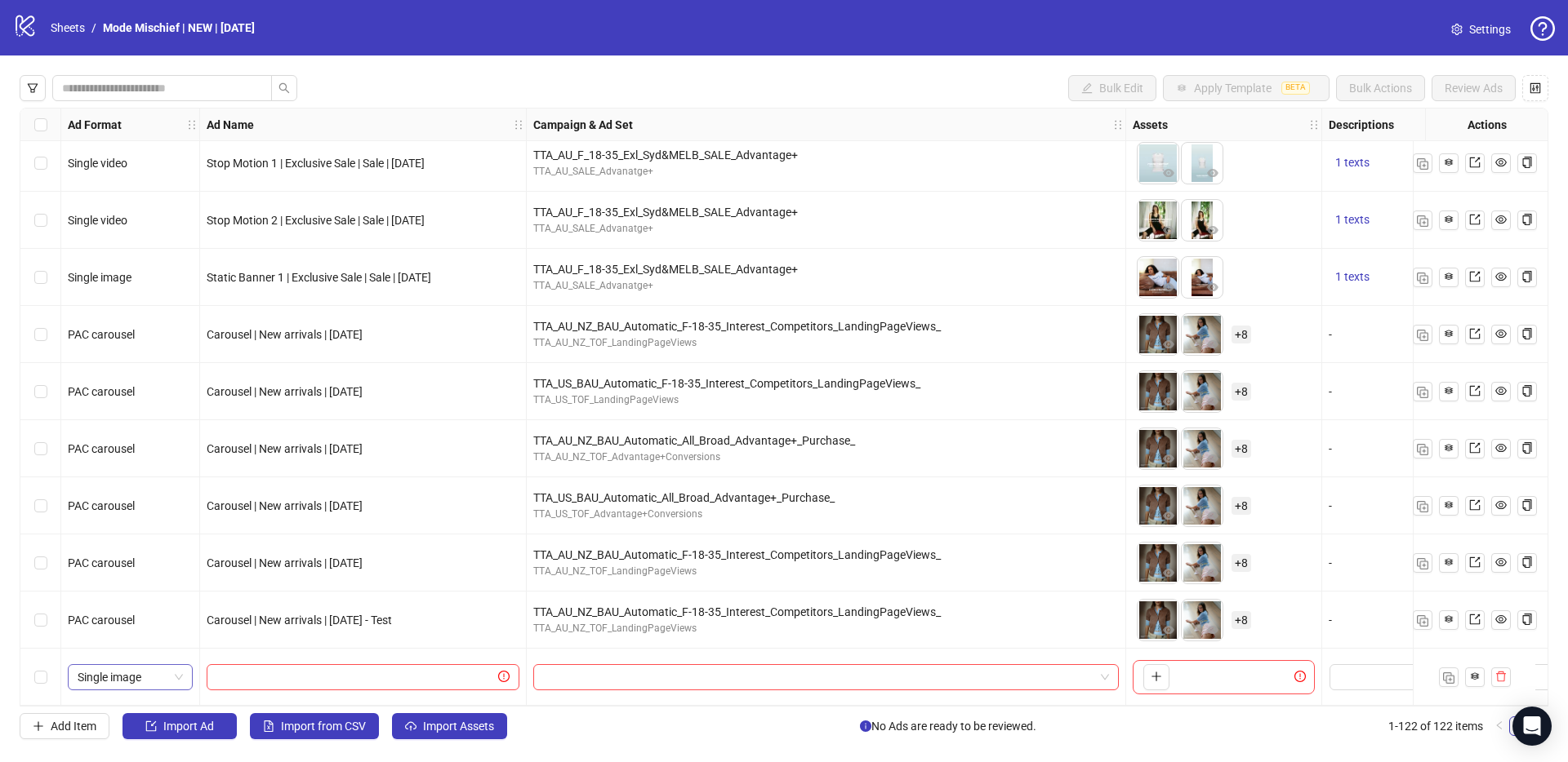
click at [152, 665] on span "Single image" at bounding box center [130, 678] width 105 height 25
click at [146, 636] on div "PAC carousel" at bounding box center [130, 637] width 99 height 18
click at [1150, 675] on icon "plus" at bounding box center [1156, 677] width 11 height 11
click at [1265, 673] on icon "plus" at bounding box center [1271, 677] width 11 height 11
click at [1245, 673] on span "+ 8" at bounding box center [1241, 678] width 20 height 18
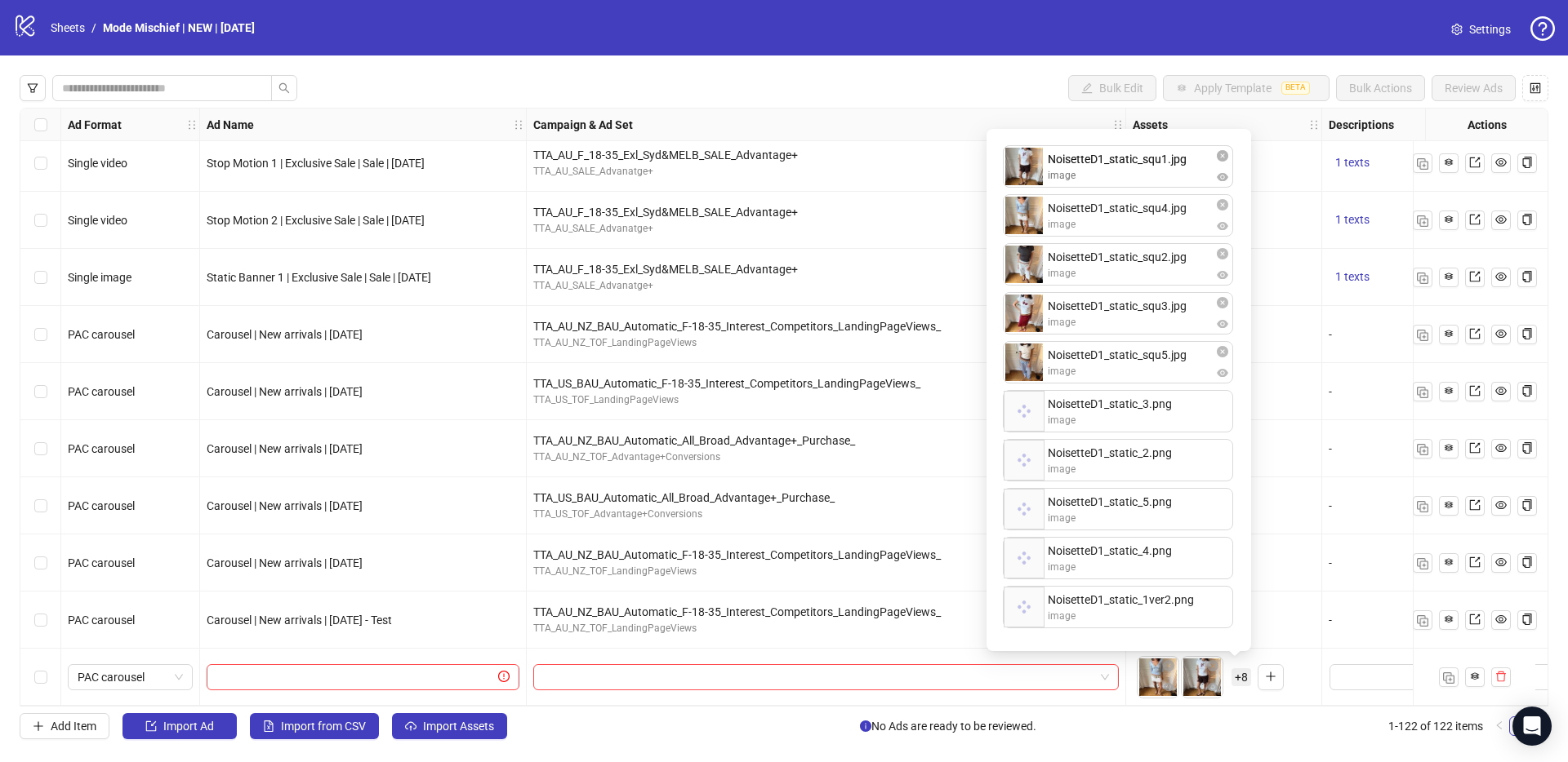
drag, startPoint x: 1145, startPoint y: 220, endPoint x: 1142, endPoint y: 171, distance: 49.1
click at [1142, 171] on div "NoisetteD1_static_squ4.jpg image NoisetteD1_static_squ1.jpg image NoisetteD1_st…" at bounding box center [1118, 390] width 245 height 503
drag, startPoint x: 1153, startPoint y: 270, endPoint x: 1158, endPoint y: 218, distance: 52.2
click at [1154, 212] on div "NoisetteD1_static_squ1.jpg image NoisetteD1_static_squ4.jpg image NoisetteD1_st…" at bounding box center [1118, 390] width 245 height 503
drag, startPoint x: 1167, startPoint y: 313, endPoint x: 1162, endPoint y: 262, distance: 51.2
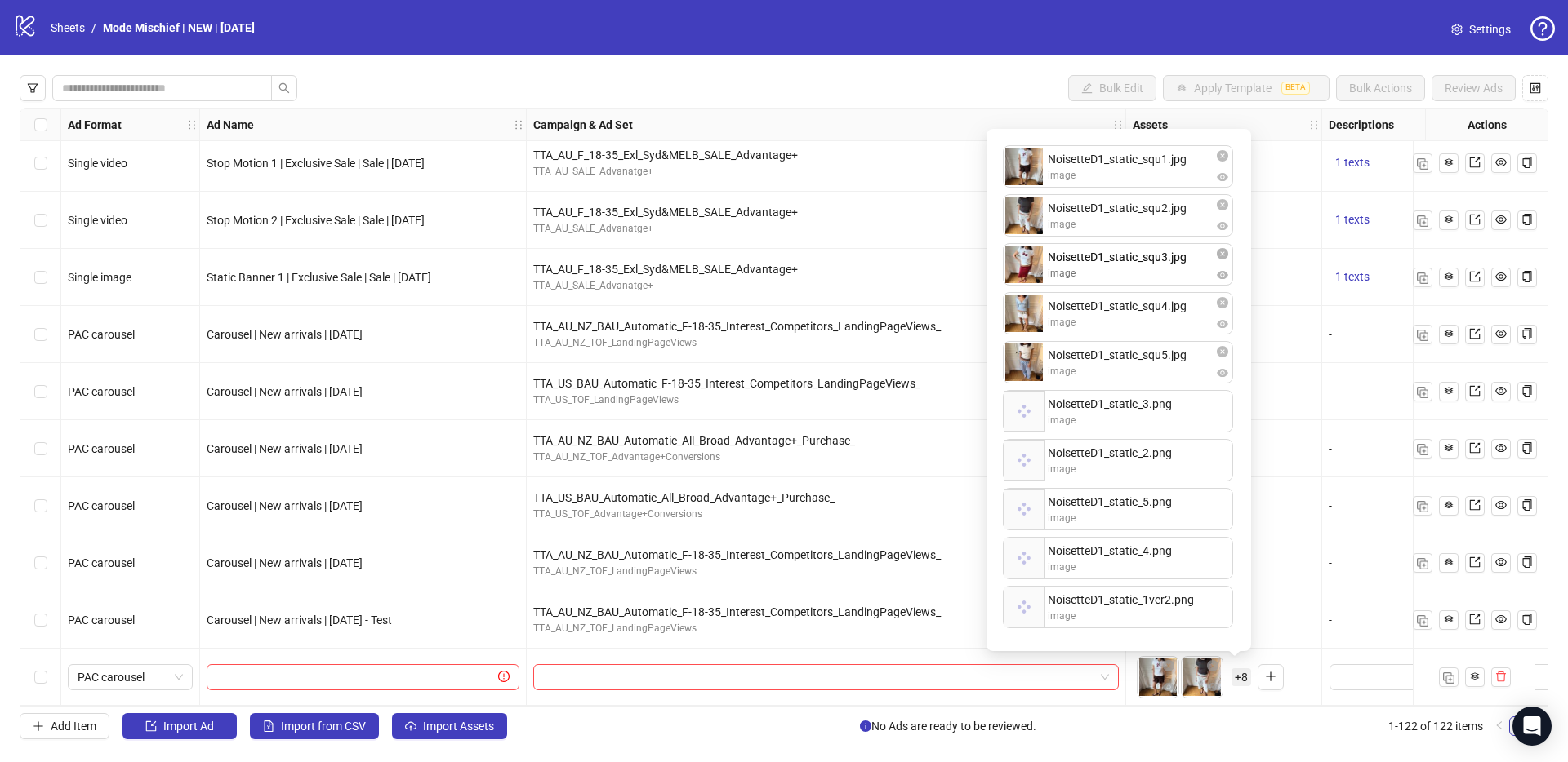
click at [1162, 262] on div "NoisetteD1_static_squ1.jpg image NoisetteD1_static_squ2.jpg image NoisetteD1_st…" at bounding box center [1118, 390] width 245 height 503
drag, startPoint x: 1172, startPoint y: 605, endPoint x: 1175, endPoint y: 422, distance: 183.0
click at [1175, 422] on div "NoisetteD1_static_squ1.jpg image NoisetteD1_static_squ2.jpg image NoisetteD1_st…" at bounding box center [1118, 390] width 245 height 503
drag, startPoint x: 1174, startPoint y: 529, endPoint x: 1167, endPoint y: 473, distance: 56.4
click at [1167, 473] on div "NoisetteD1_static_squ1.jpg image NoisetteD1_static_squ2.jpg image NoisetteD1_st…" at bounding box center [1118, 390] width 245 height 503
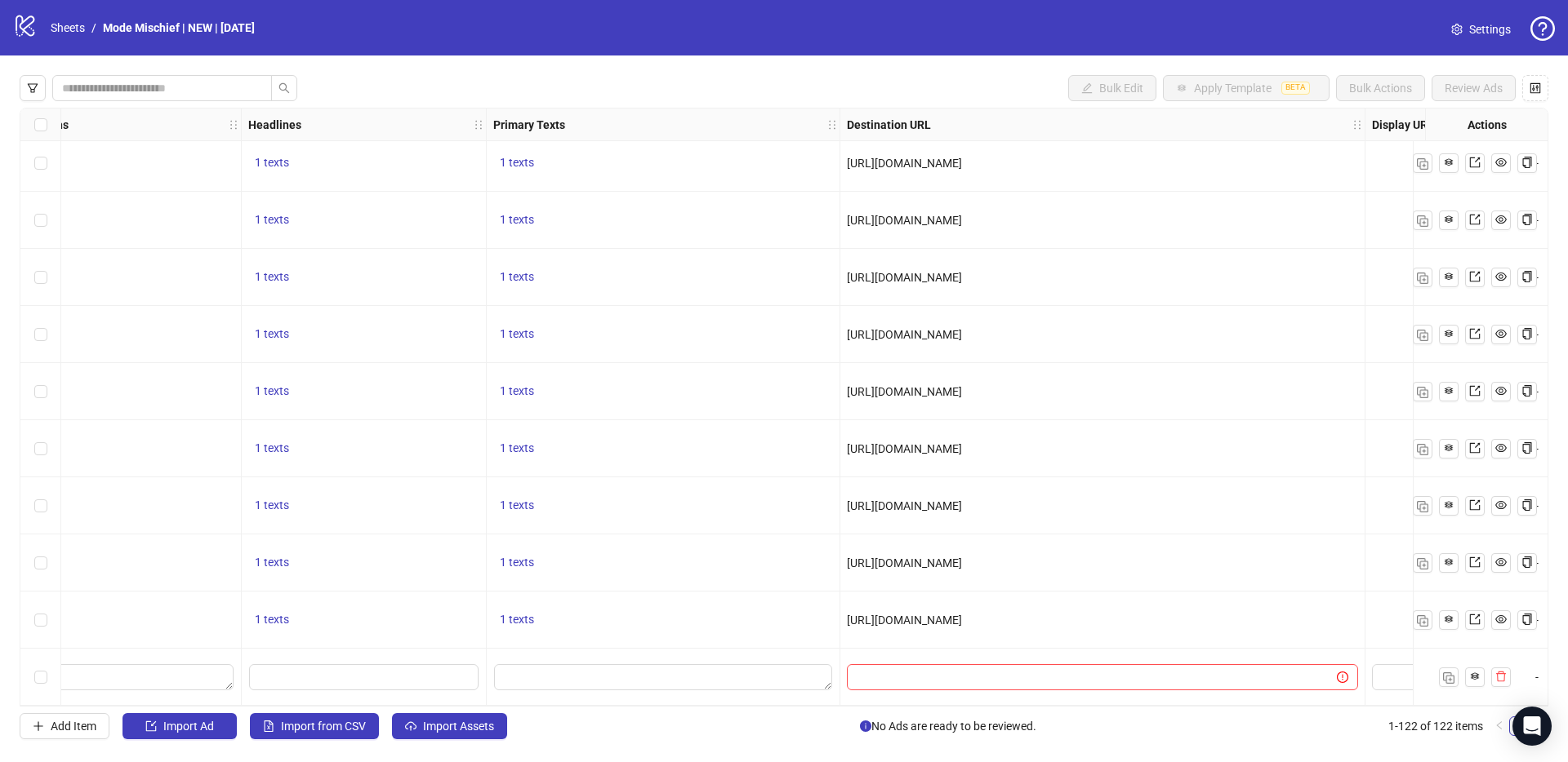
scroll to position [6413, 1091]
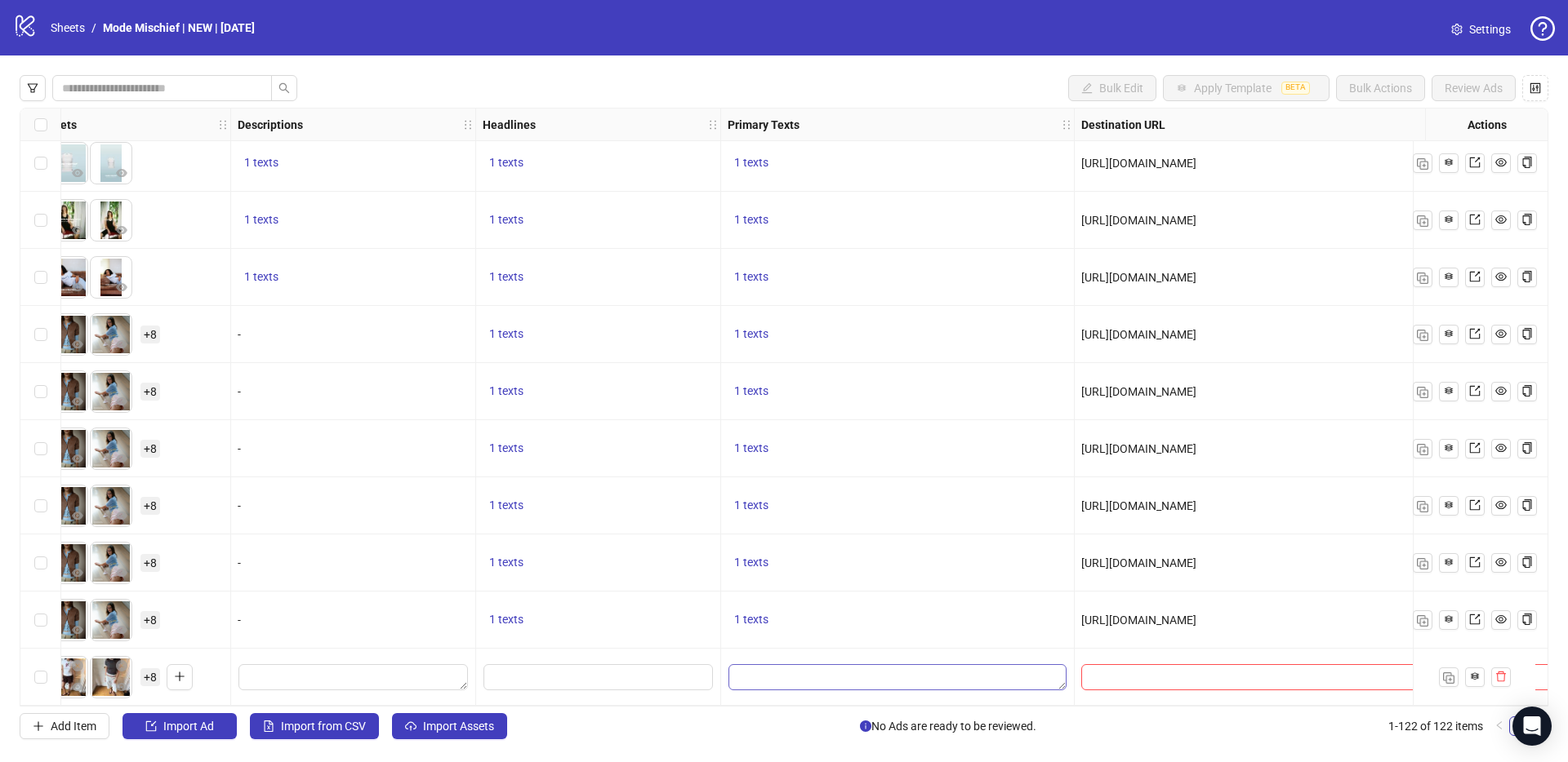
click at [829, 678] on div "Ad Format Ad Name Campaign & Ad Set Assets Descriptions Headlines Primary Texts…" at bounding box center [784, 407] width 1528 height 599
click at [792, 674] on textarea "Edit values" at bounding box center [897, 678] width 338 height 27
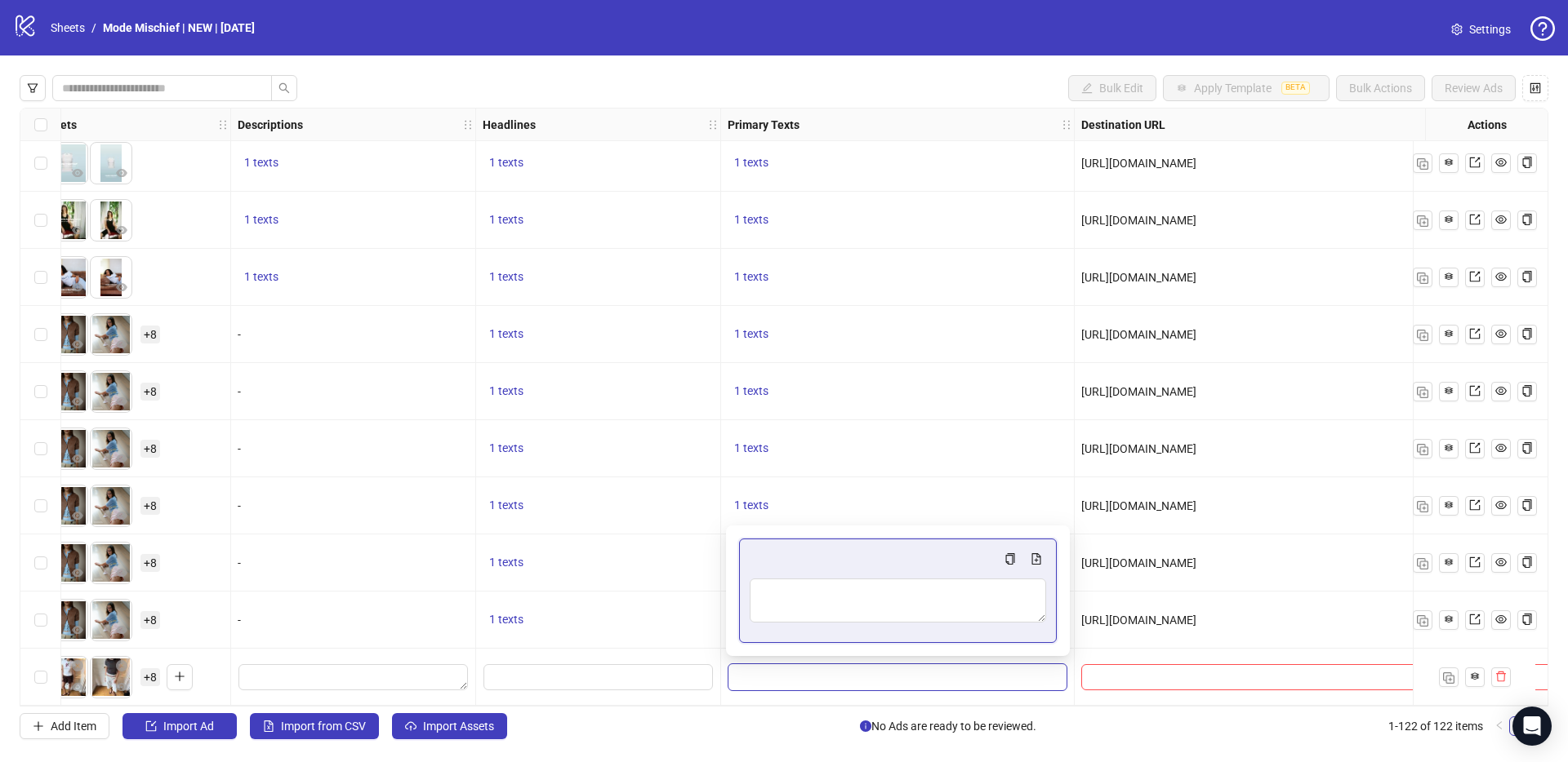
type textarea "**********"
click at [674, 613] on div "1 texts" at bounding box center [597, 620] width 231 height 20
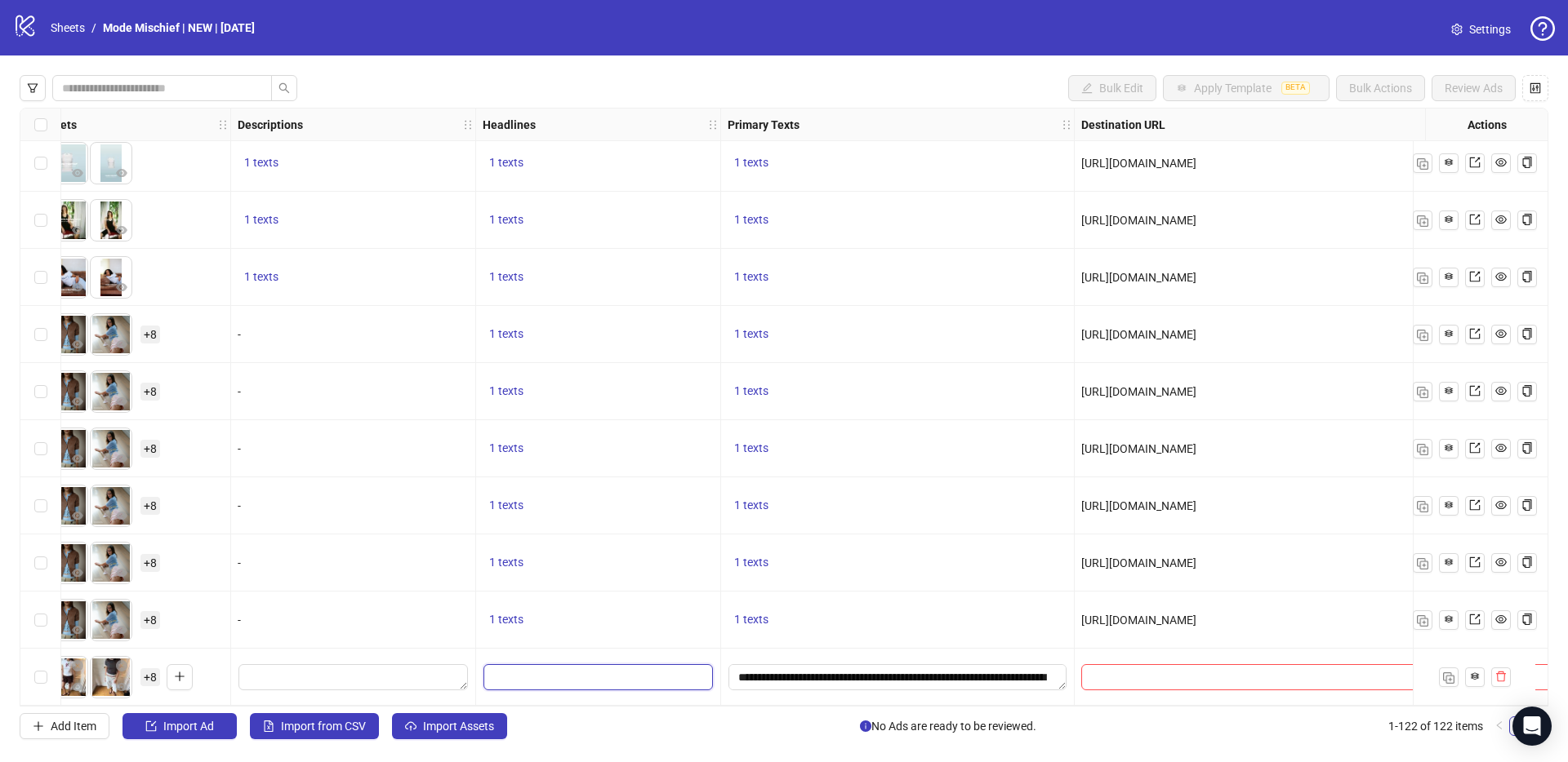
click at [613, 679] on input "Edit values" at bounding box center [598, 678] width 230 height 27
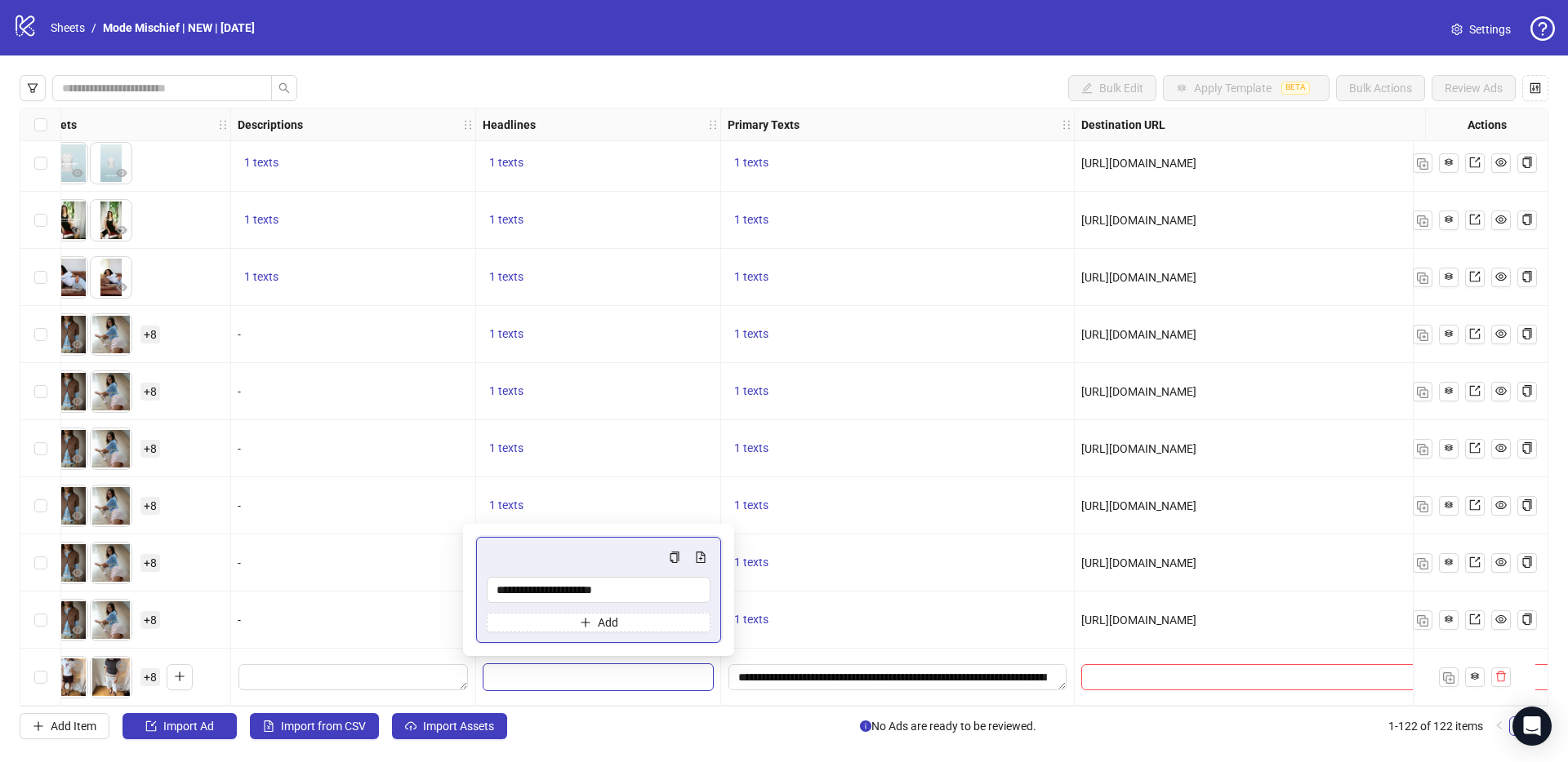
click at [873, 539] on div "1 texts" at bounding box center [898, 563] width 353 height 57
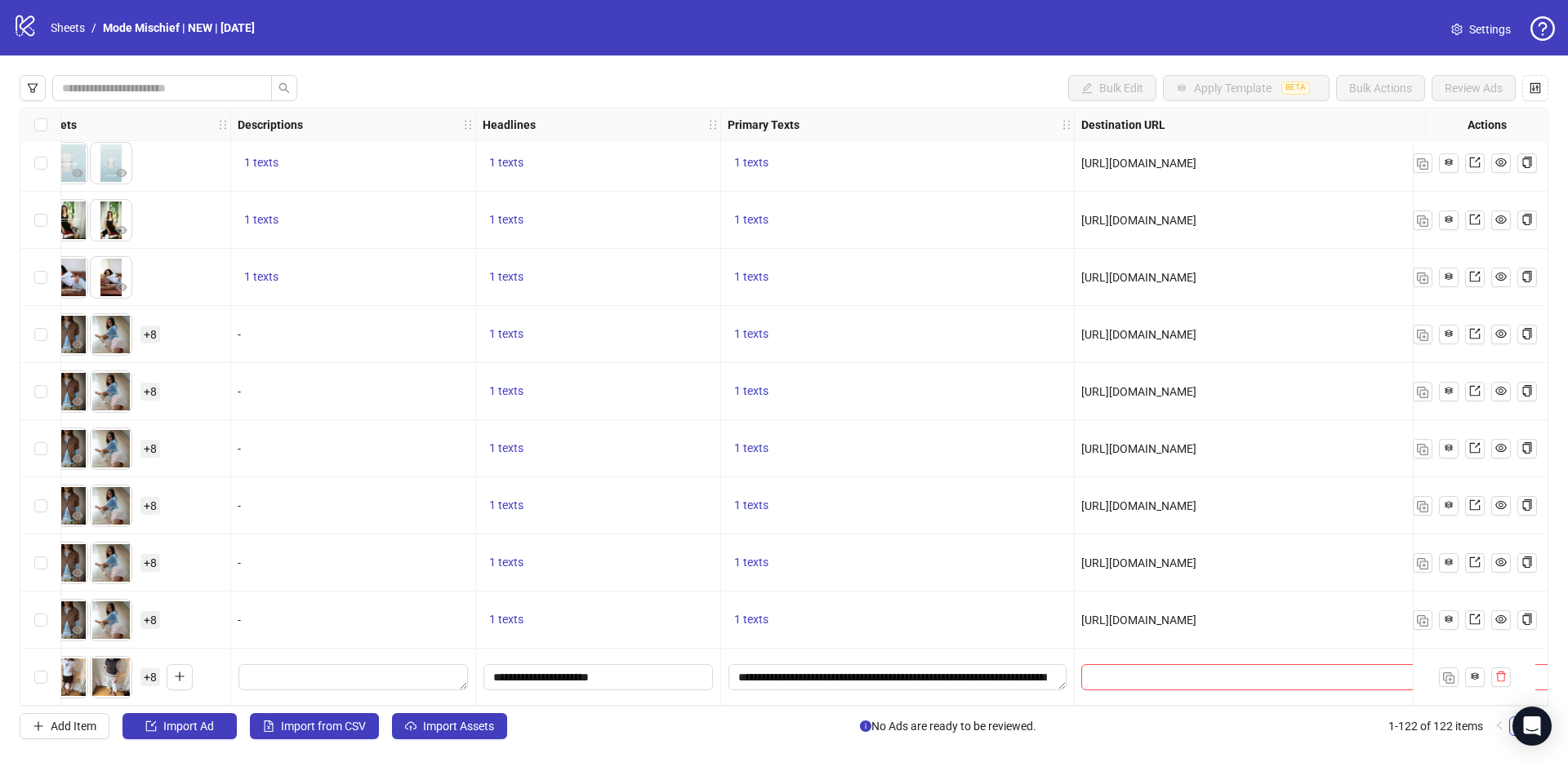
scroll to position [6413, 1575]
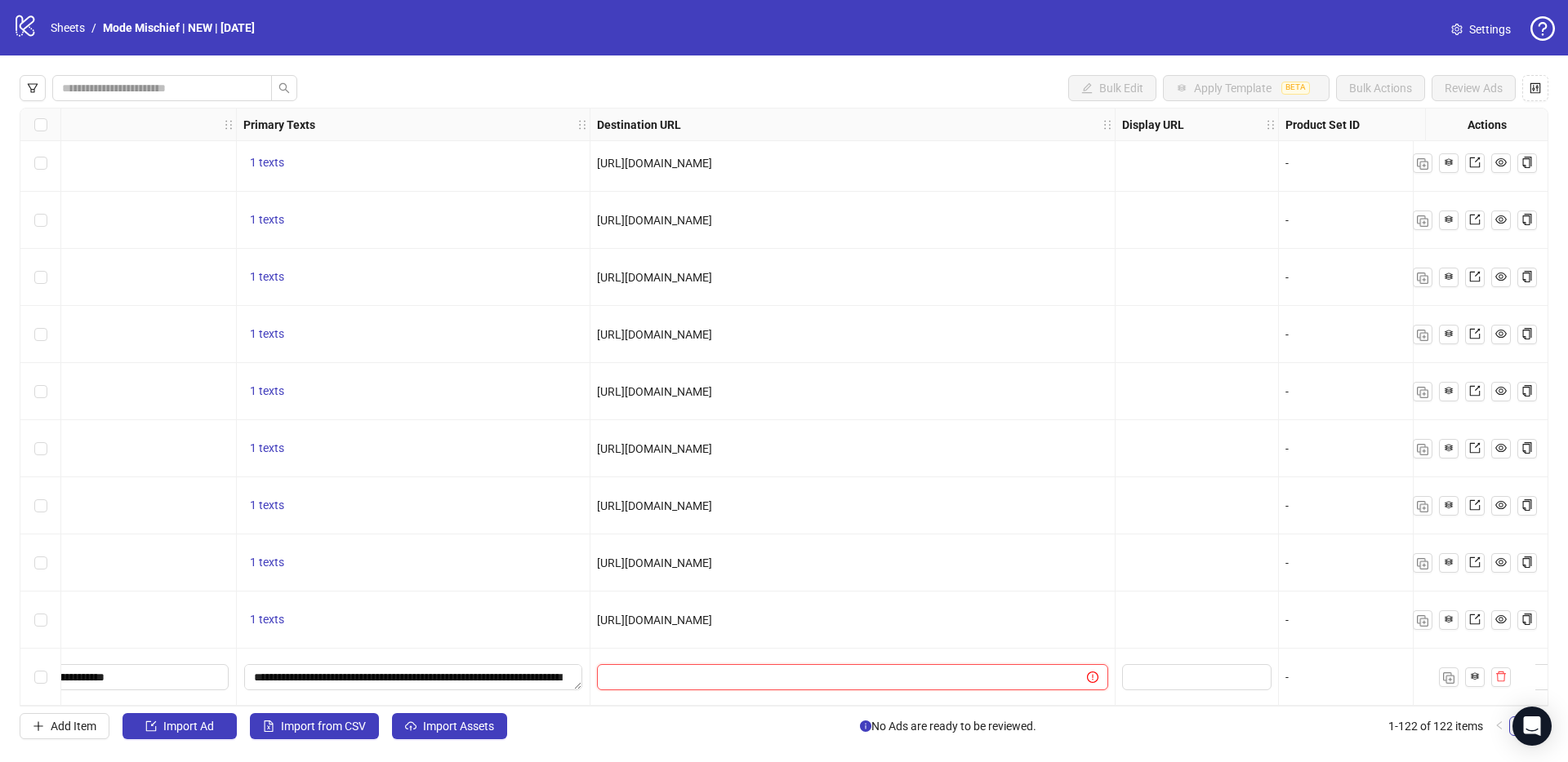
click at [637, 679] on input "text" at bounding box center [835, 678] width 457 height 18
paste input "**********"
type input "**********"
click at [712, 617] on span "https://modemischiefstudios.com/collections/new" at bounding box center [654, 621] width 115 height 13
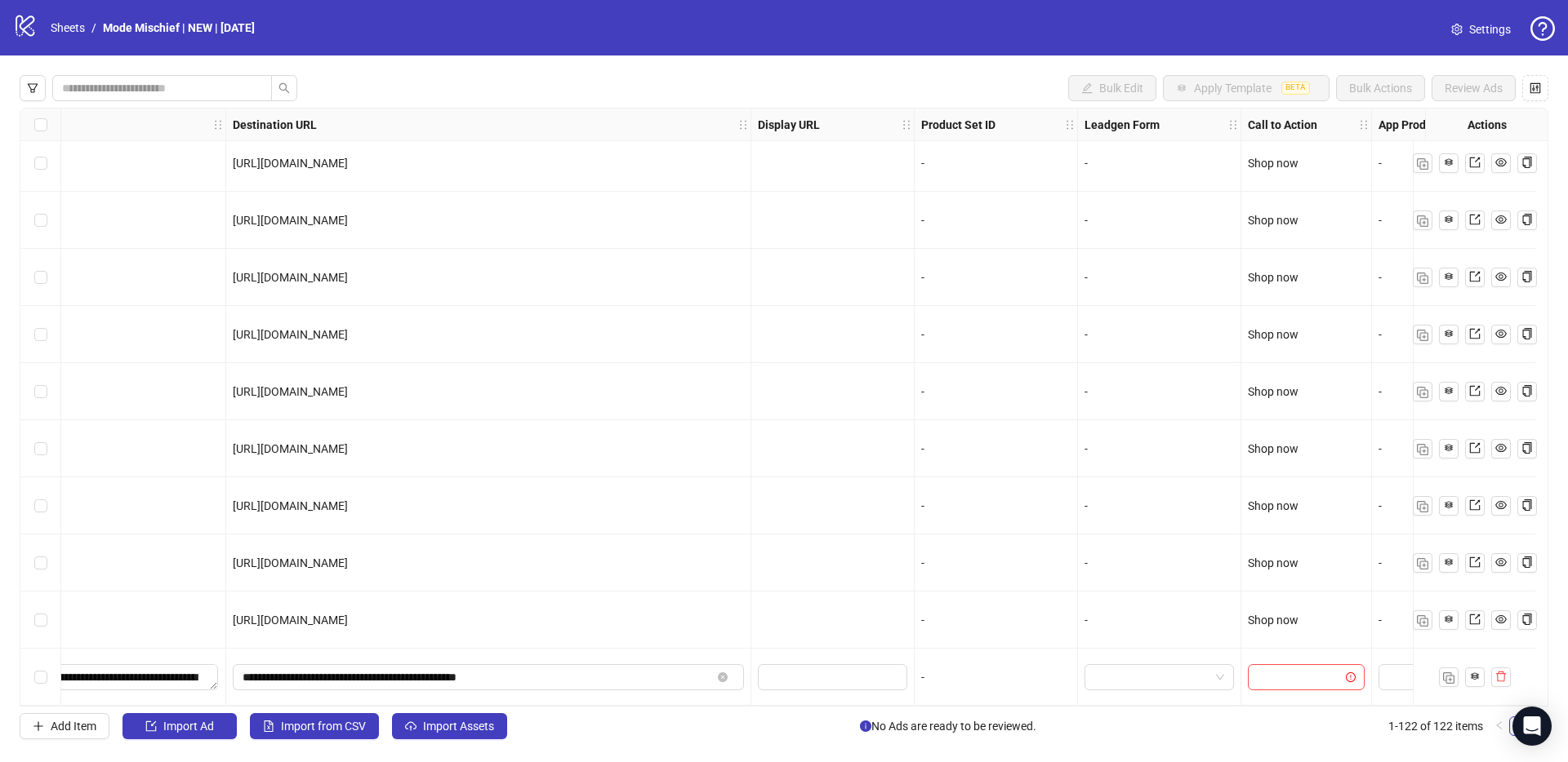
scroll to position [6413, 2062]
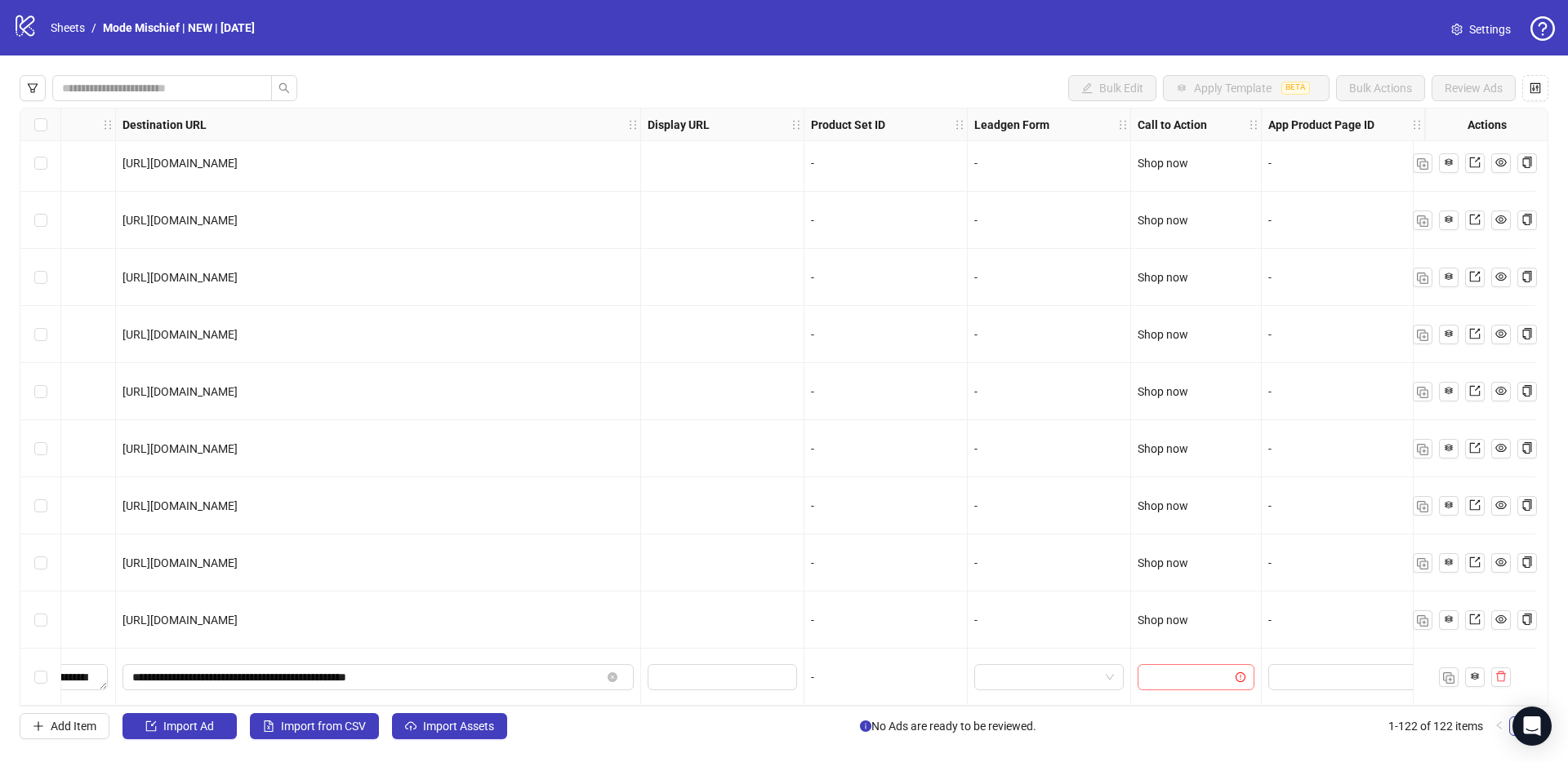
click at [1197, 669] on input "search" at bounding box center [1188, 678] width 83 height 25
type input "****"
click at [1183, 642] on div "Shop now" at bounding box center [1183, 637] width 90 height 18
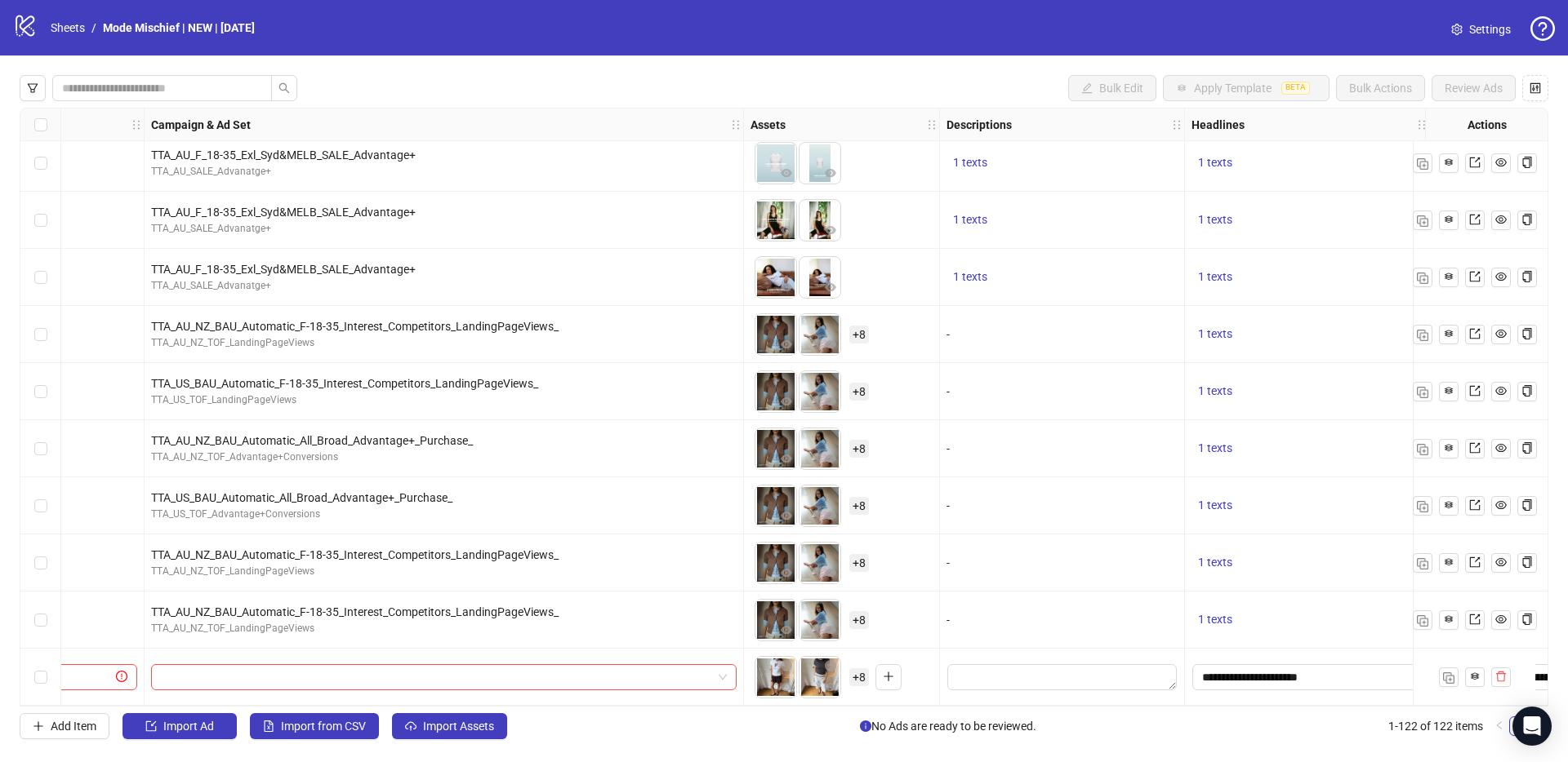
scroll to position [6413, 0]
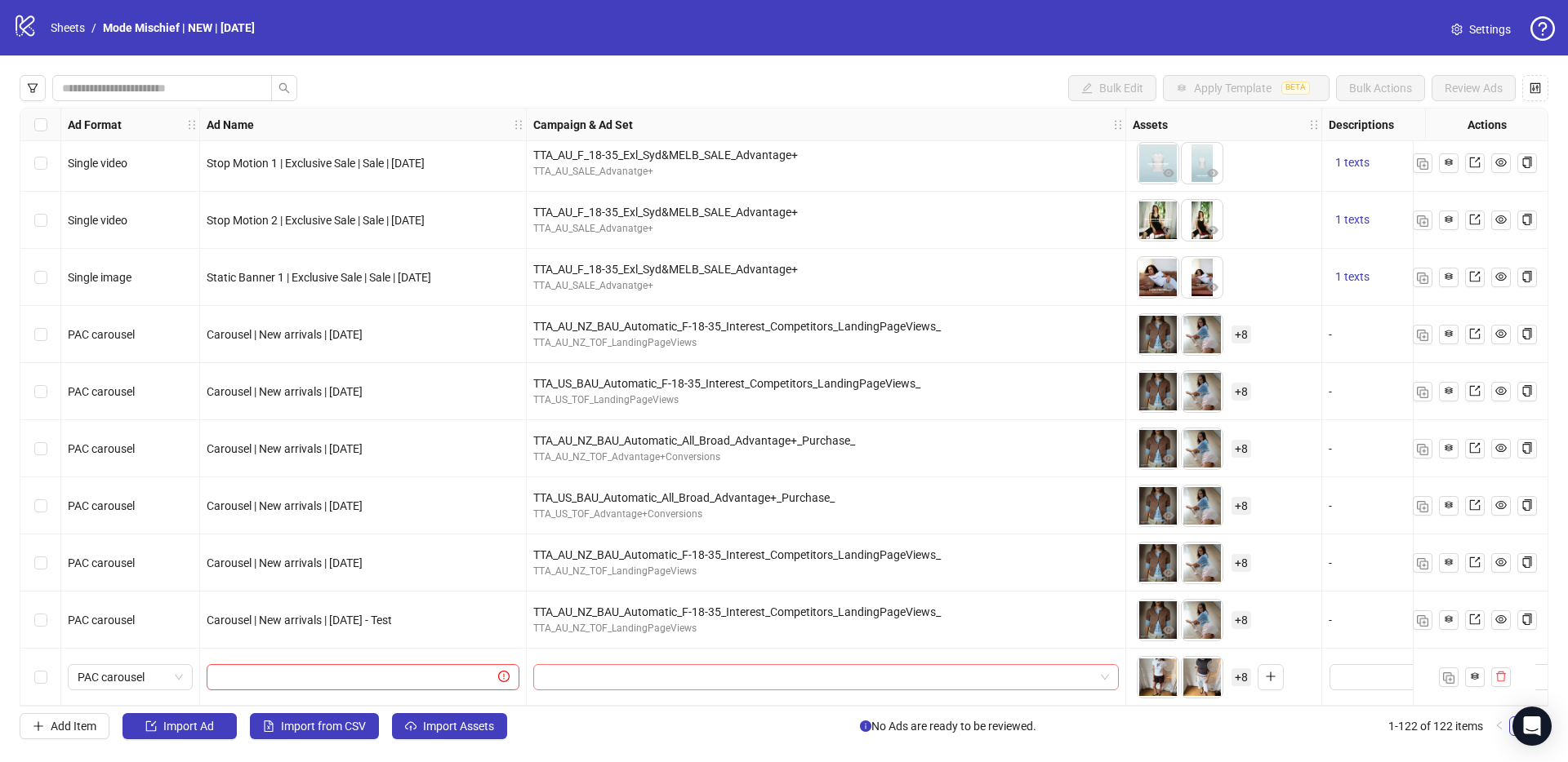
click at [571, 678] on input "search" at bounding box center [818, 678] width 551 height 25
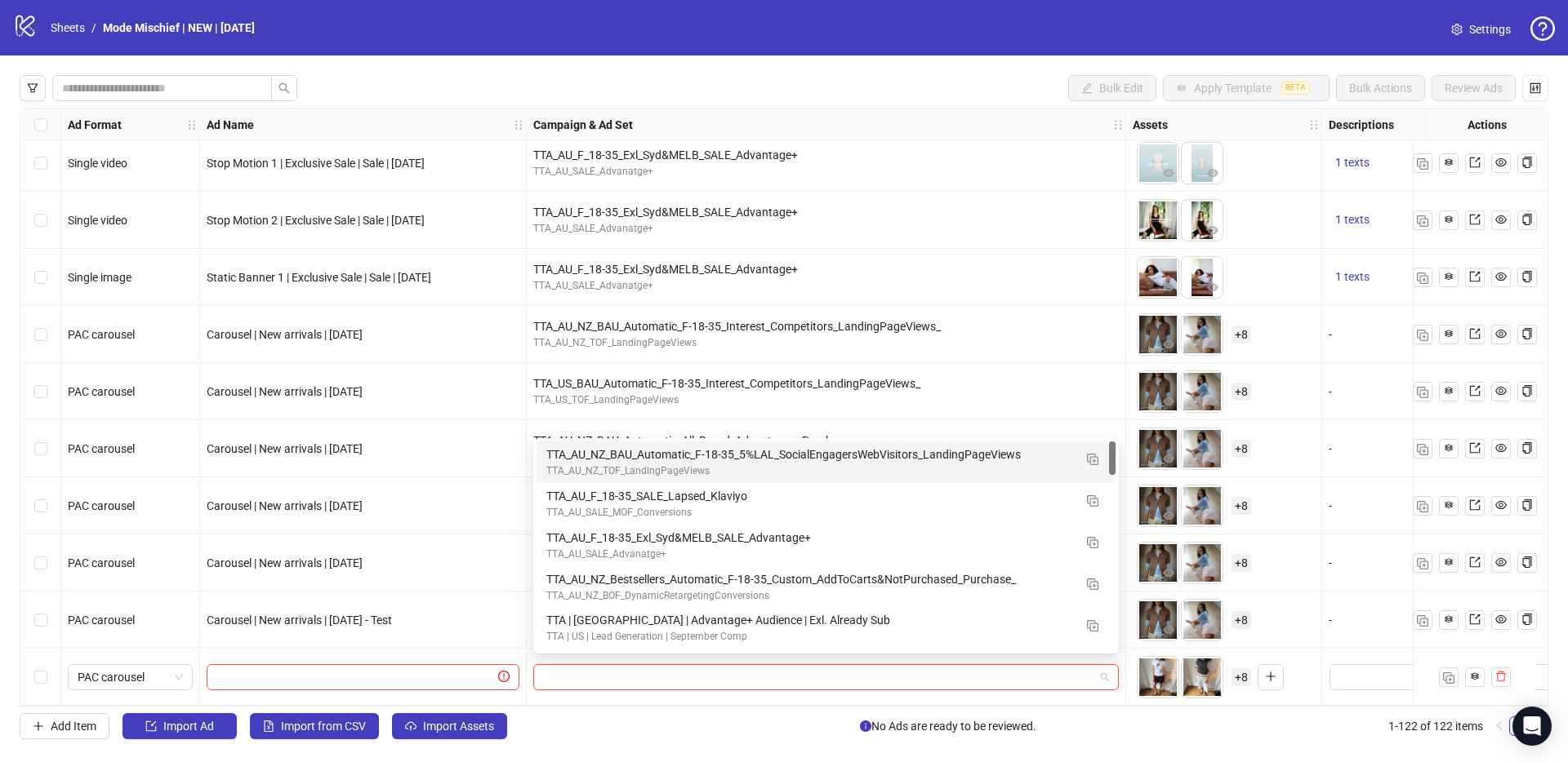
paste input "**********"
type input "**********"
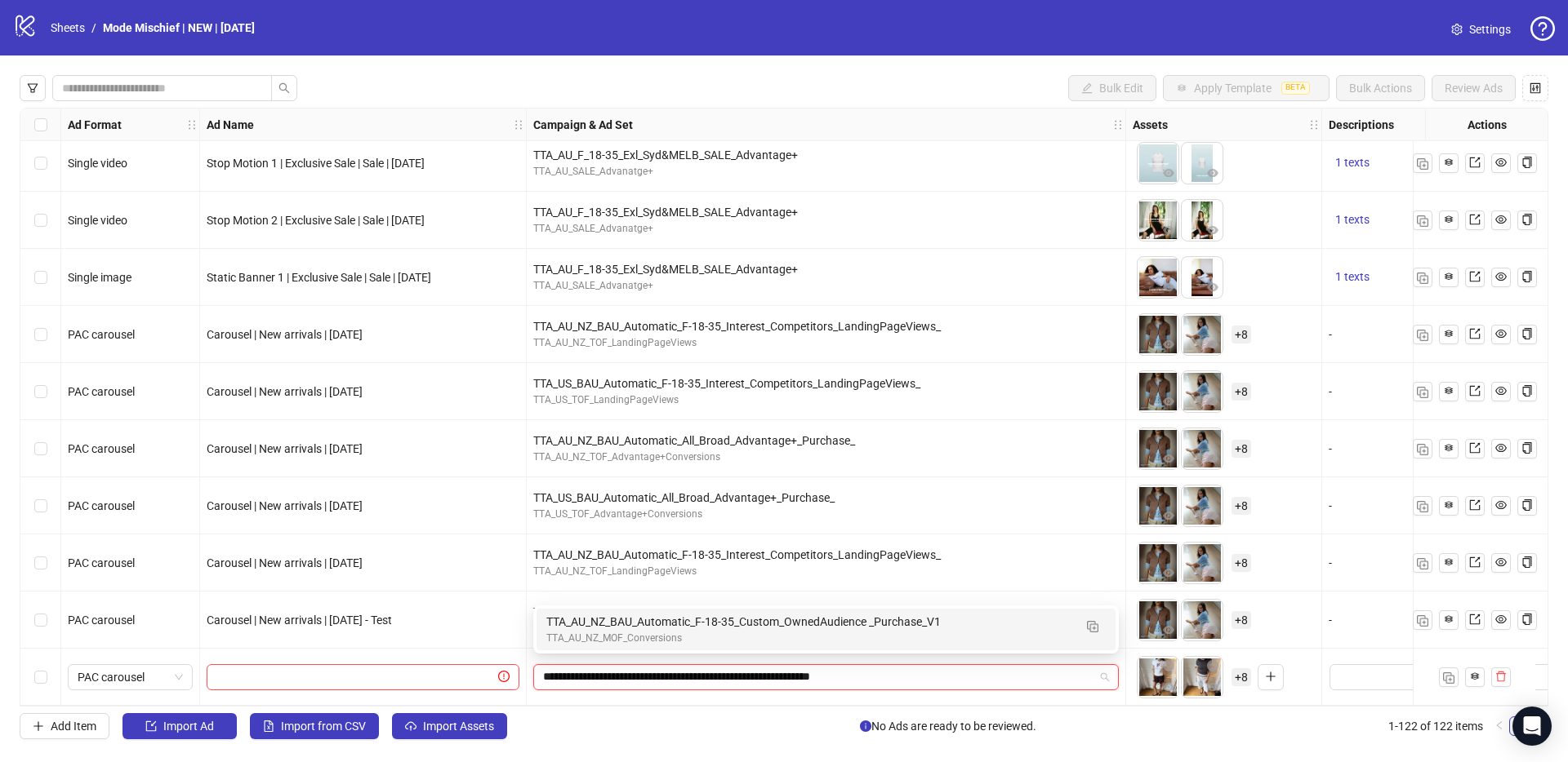
click at [585, 613] on div "TTA_AU_NZ_BAU_Automatic_F-18-35_Custom_OwnedAudience _Purchase_V1" at bounding box center [809, 622] width 527 height 18
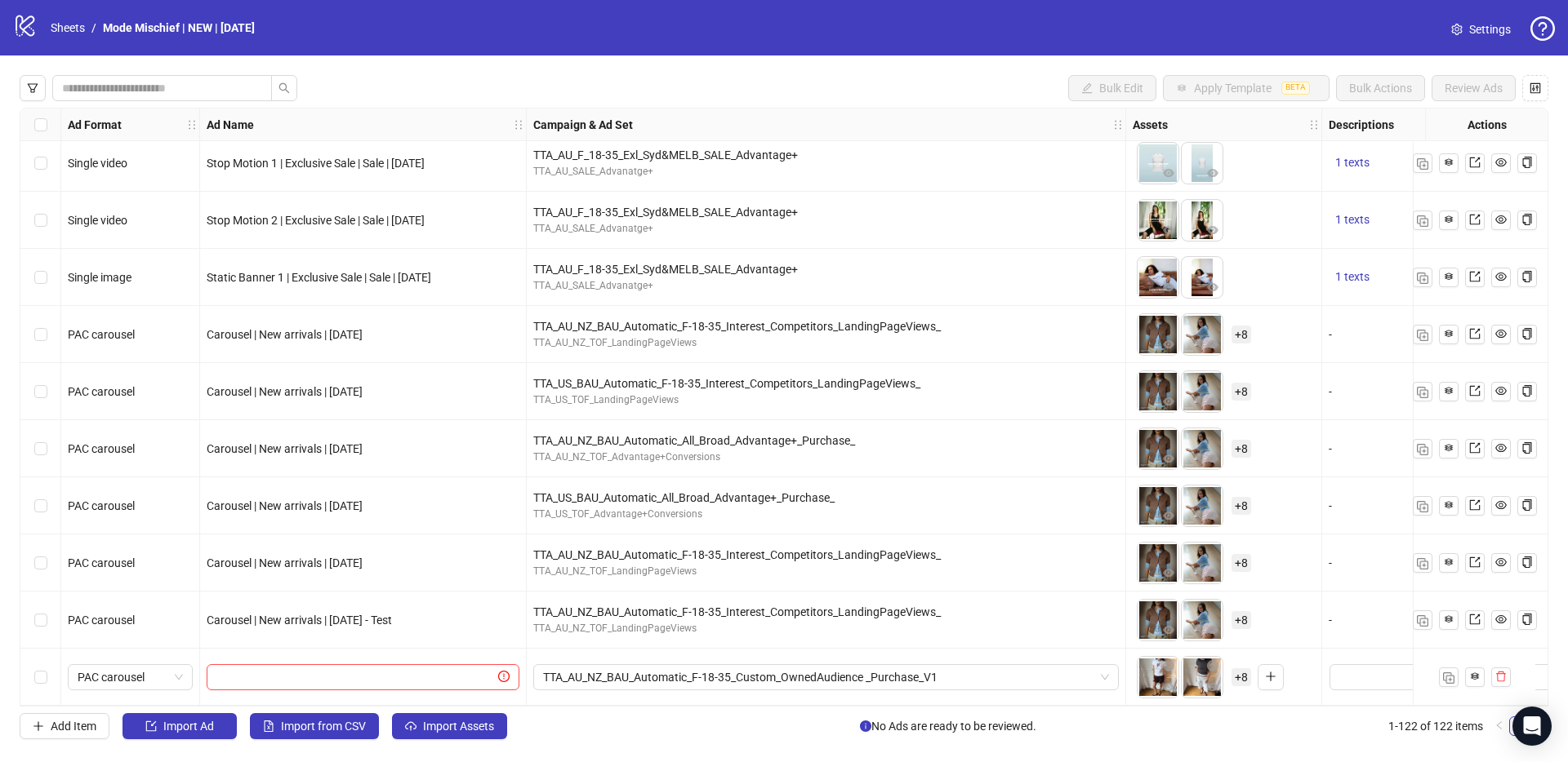
click at [330, 654] on div at bounding box center [364, 678] width 327 height 57
click at [340, 671] on input "text" at bounding box center [355, 678] width 278 height 18
paste input "**********"
type input "**********"
click at [49, 673] on div "Select row 122" at bounding box center [41, 678] width 41 height 57
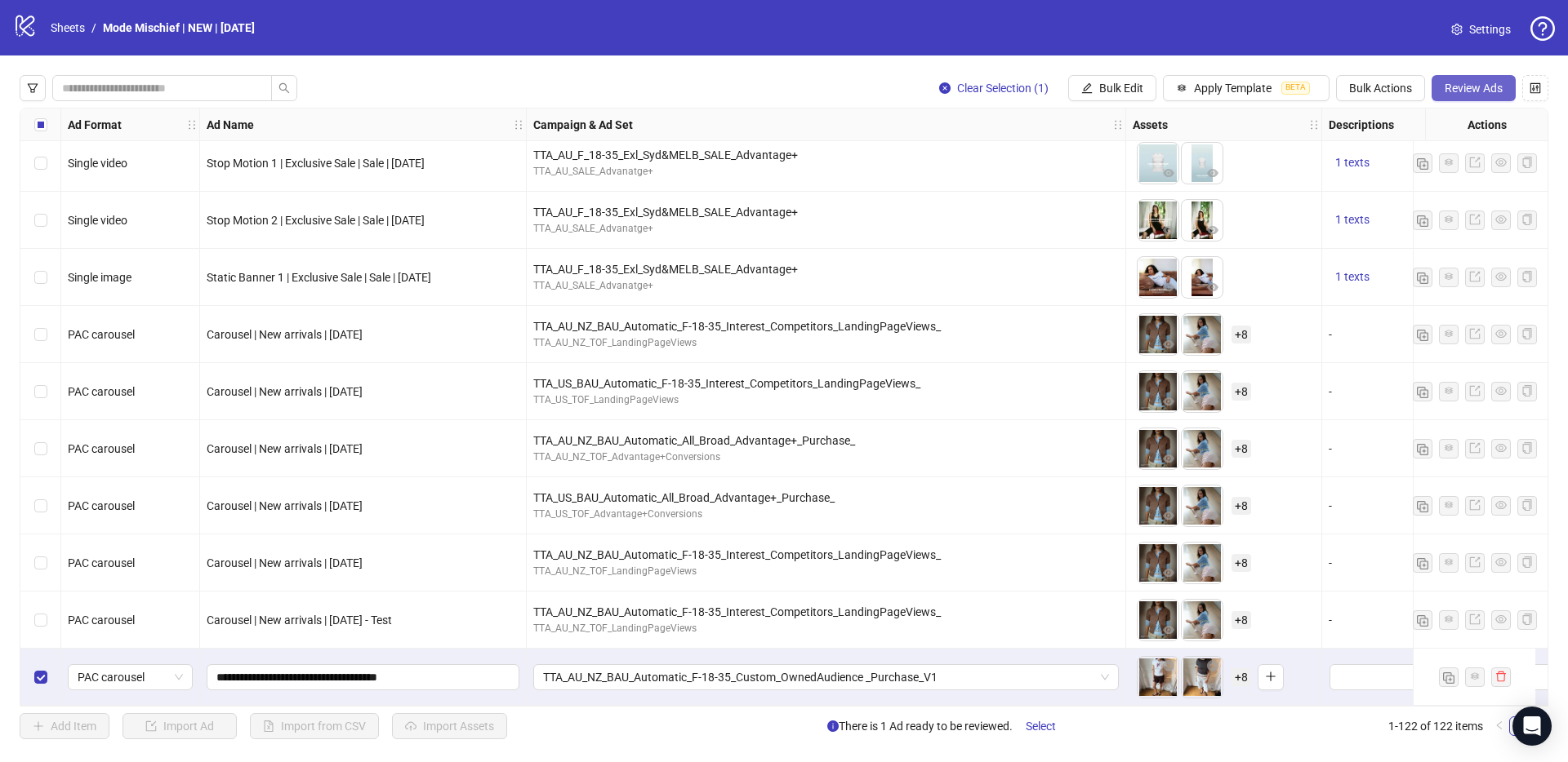
click at [1481, 90] on span "Review Ads" at bounding box center [1473, 88] width 58 height 13
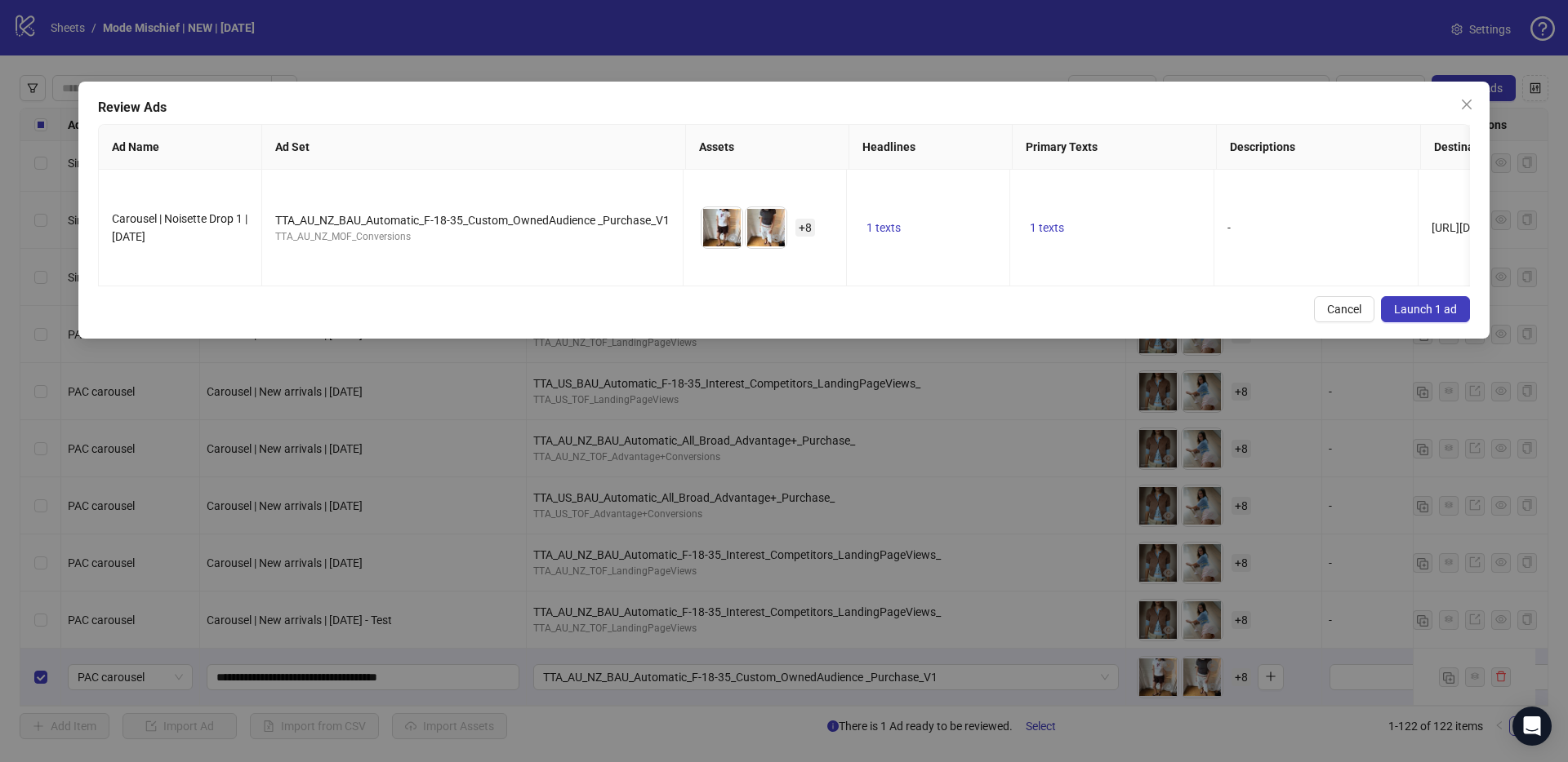
click at [1433, 303] on span "Launch 1 ad" at bounding box center [1425, 309] width 63 height 13
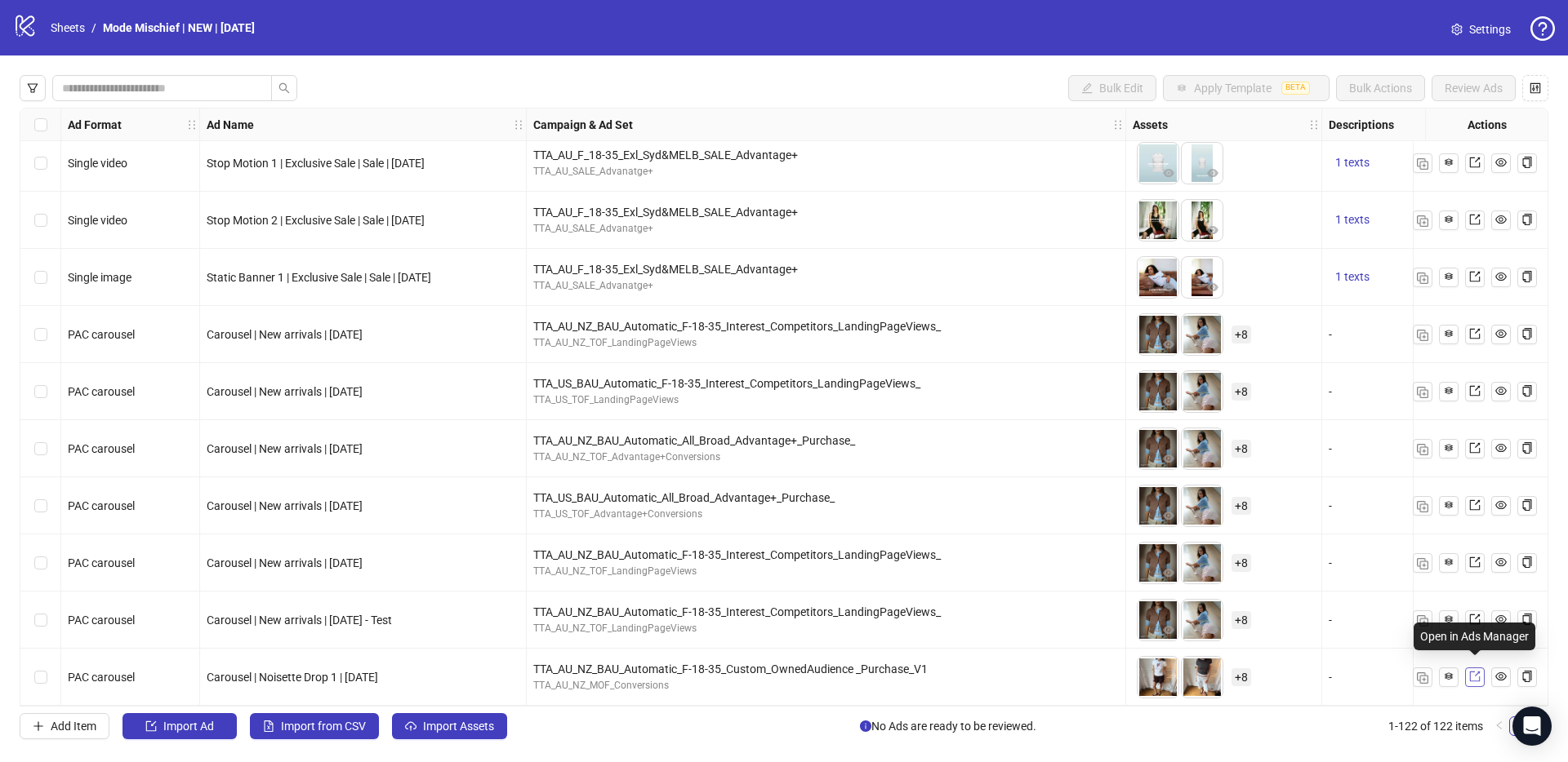
click at [1466, 669] on link at bounding box center [1474, 678] width 20 height 20
